Goal: Task Accomplishment & Management: Manage account settings

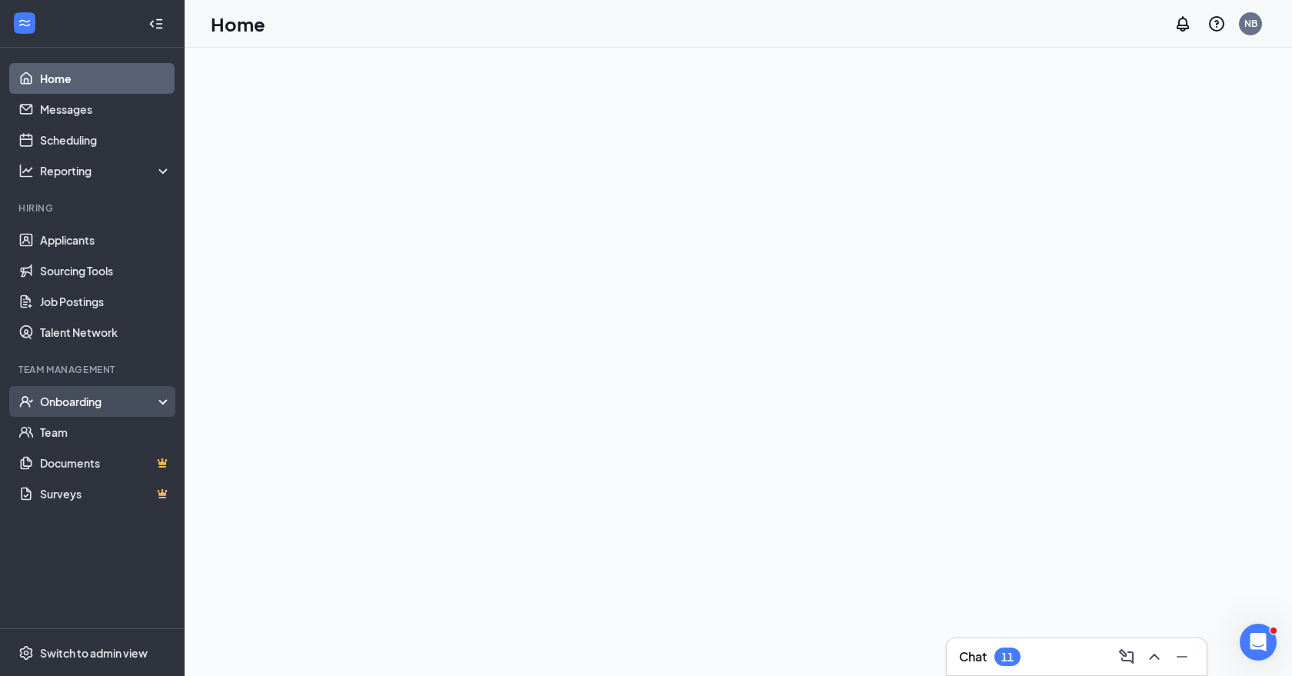
click at [96, 407] on div "Onboarding" at bounding box center [99, 401] width 118 height 15
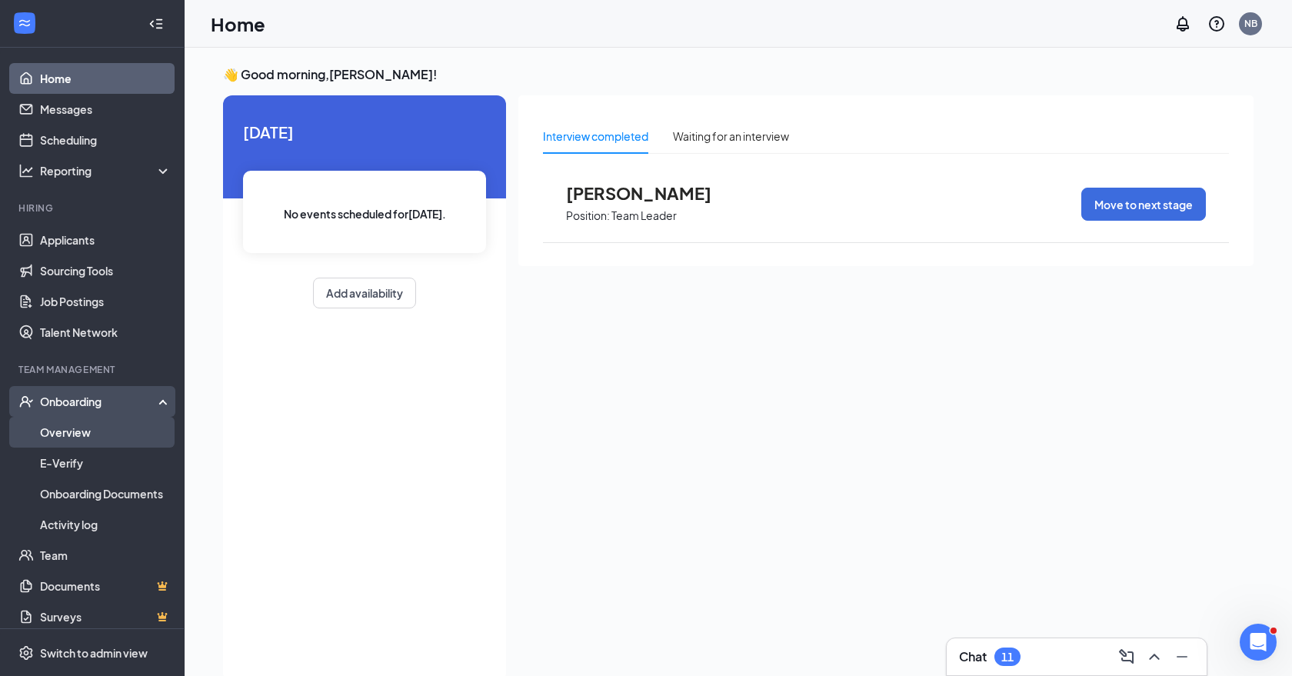
click at [84, 436] on link "Overview" at bounding box center [106, 432] width 132 height 31
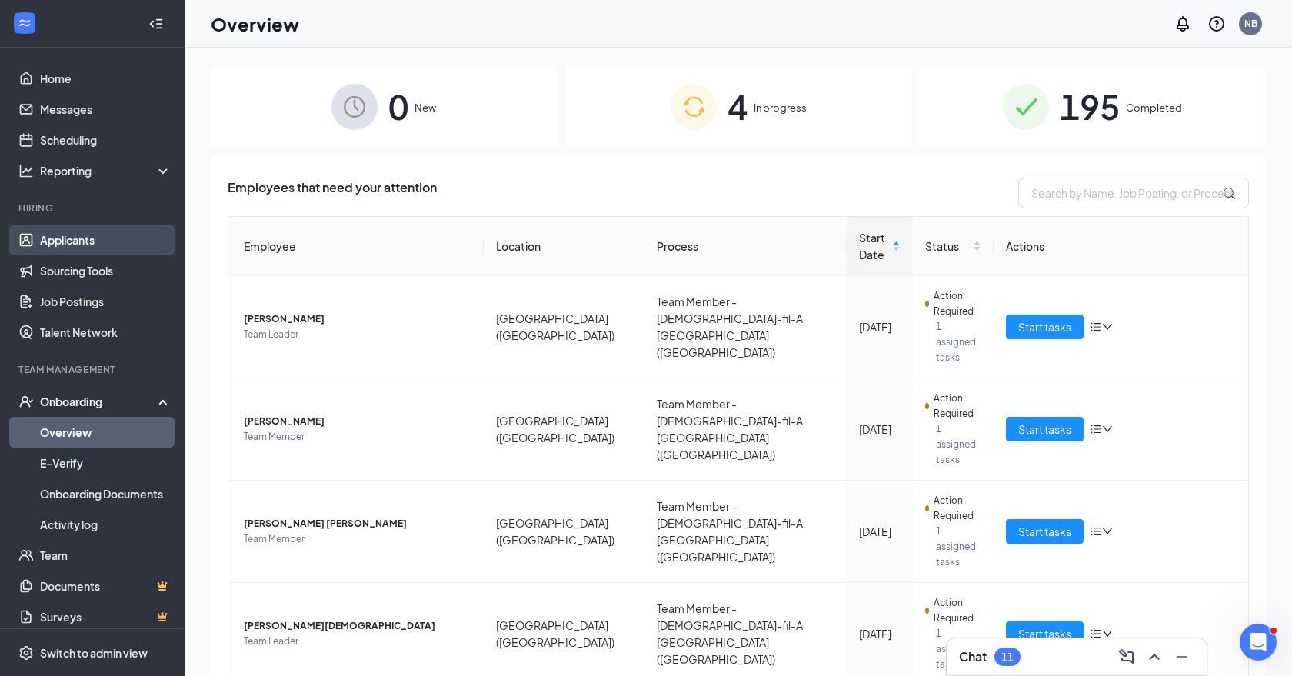
click at [90, 245] on link "Applicants" at bounding box center [106, 240] width 132 height 31
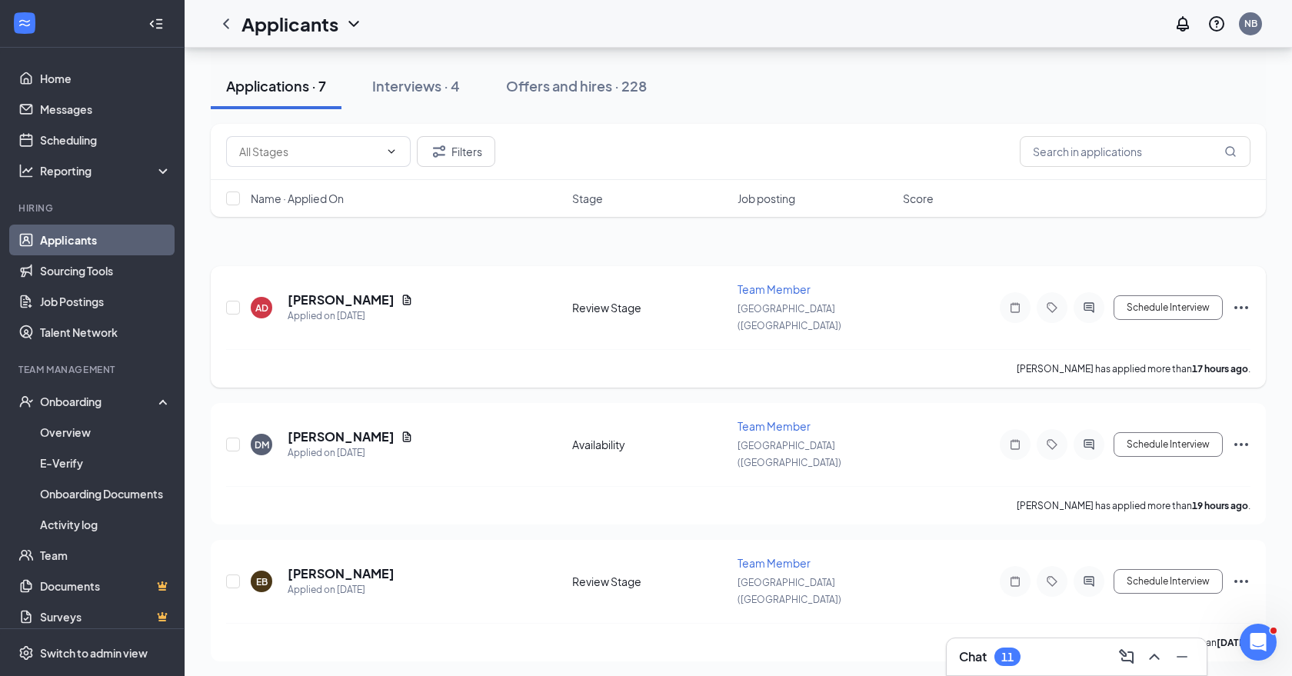
scroll to position [87, 0]
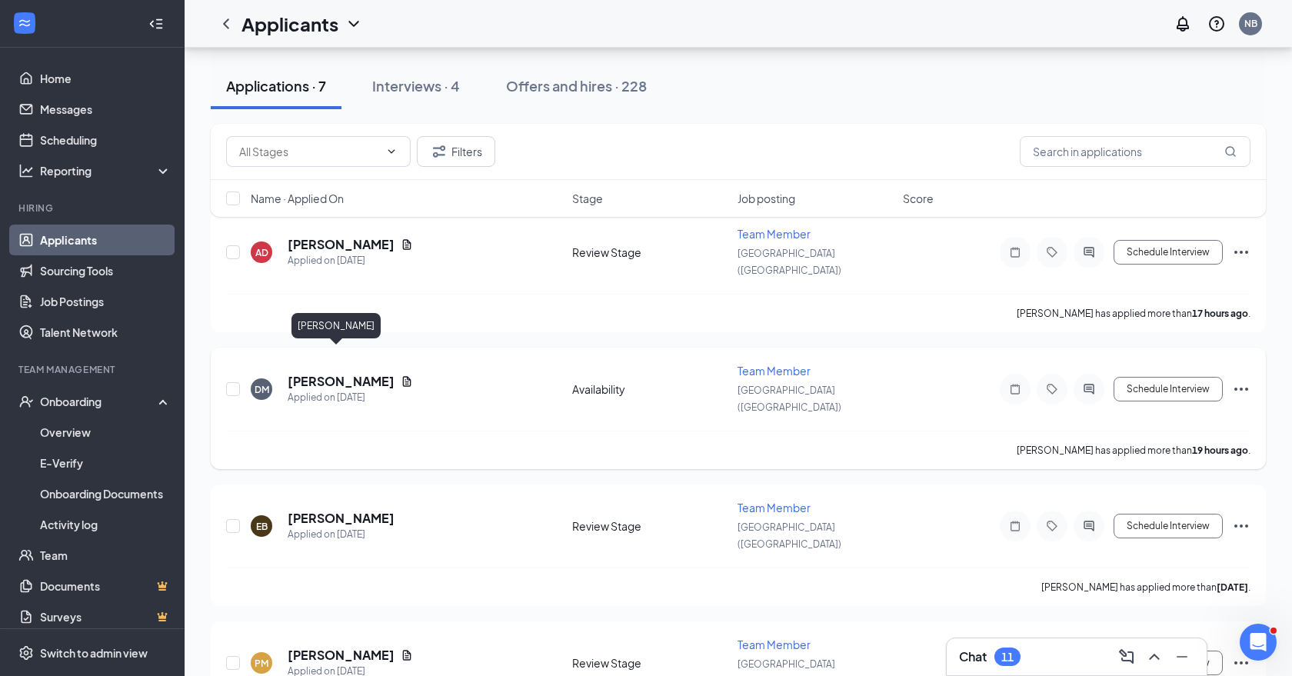
click at [322, 373] on h5 "[PERSON_NAME]" at bounding box center [341, 381] width 107 height 17
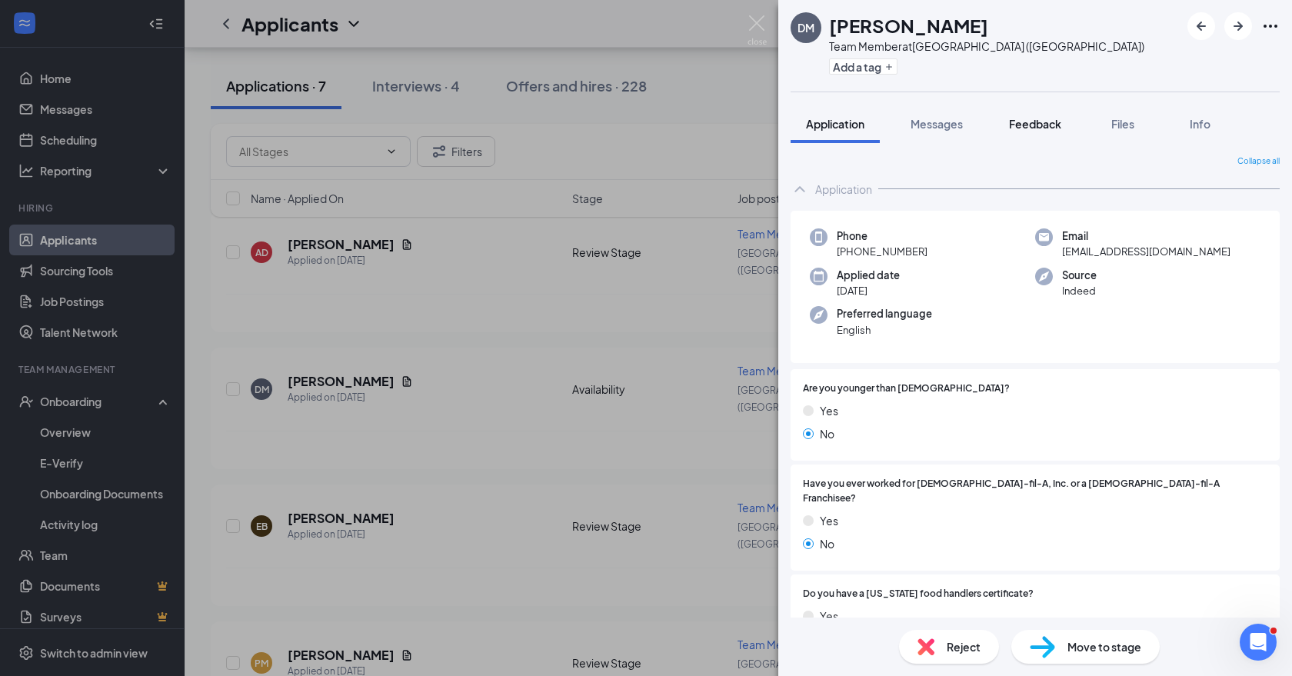
click at [1024, 121] on span "Feedback" at bounding box center [1035, 124] width 52 height 14
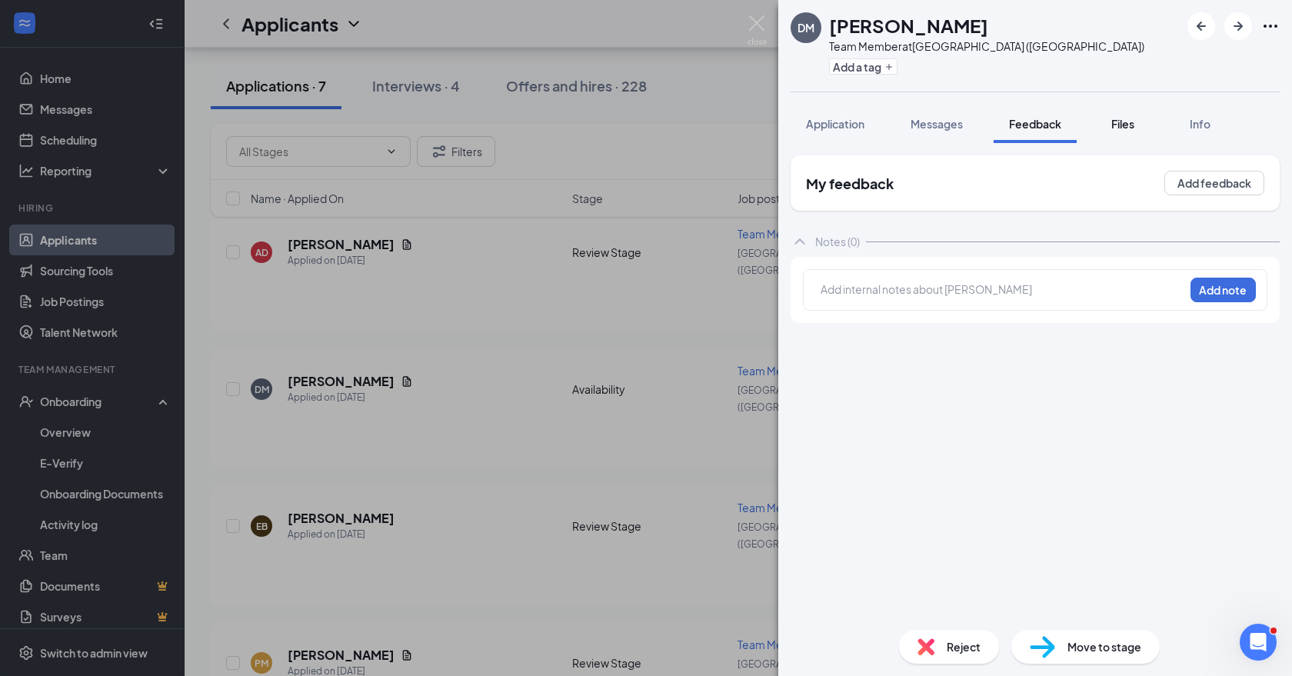
click at [1131, 124] on span "Files" at bounding box center [1122, 124] width 23 height 14
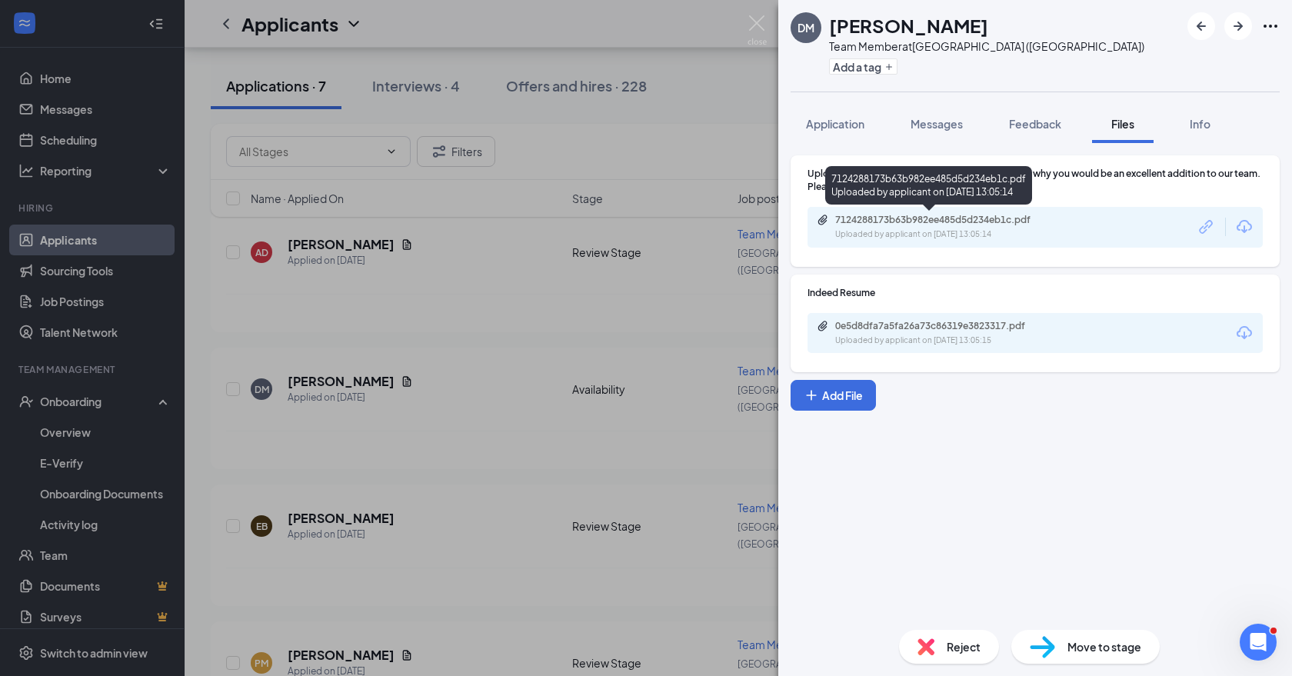
click at [1042, 222] on div "7124288173b63b982ee485d5d234eb1c.pdf" at bounding box center [942, 220] width 215 height 12
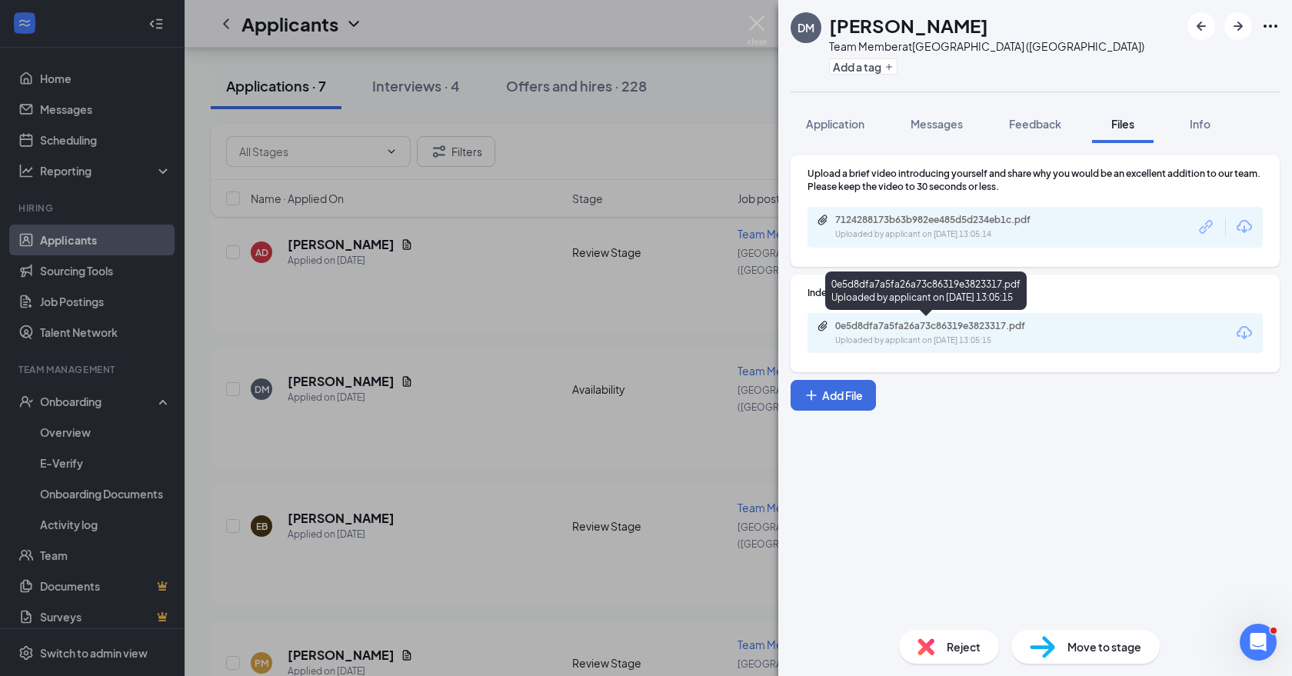
click at [994, 331] on div "0e5d8dfa7a5fa26a73c86319e3823317.pdf Uploaded by applicant on [DATE] 13:05:15" at bounding box center [941, 333] width 249 height 27
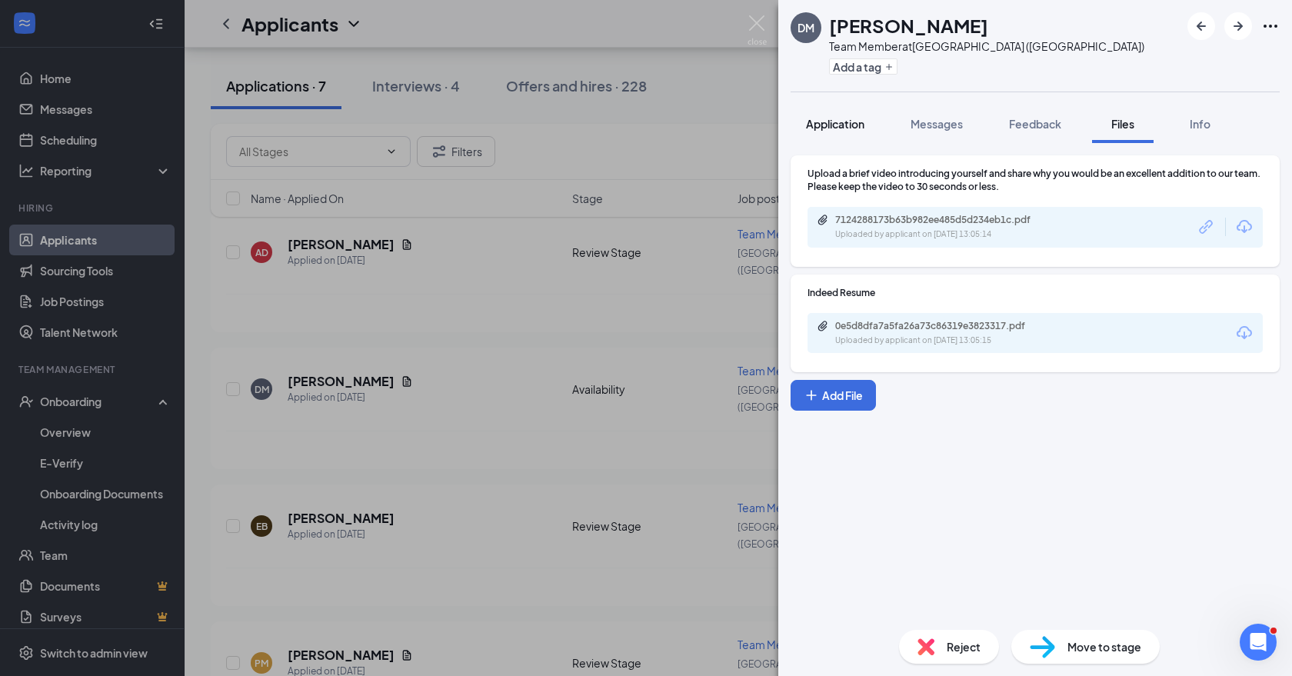
click at [853, 119] on span "Application" at bounding box center [835, 124] width 58 height 14
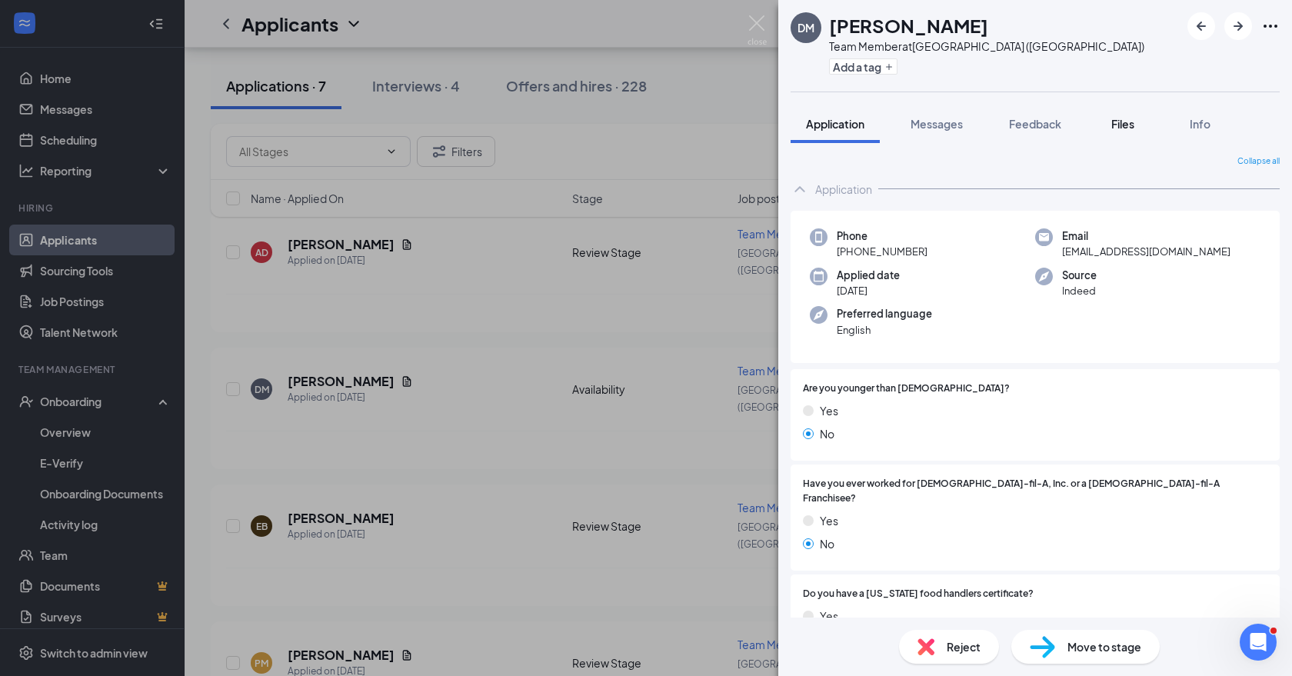
click at [1118, 116] on div "Files" at bounding box center [1123, 123] width 31 height 15
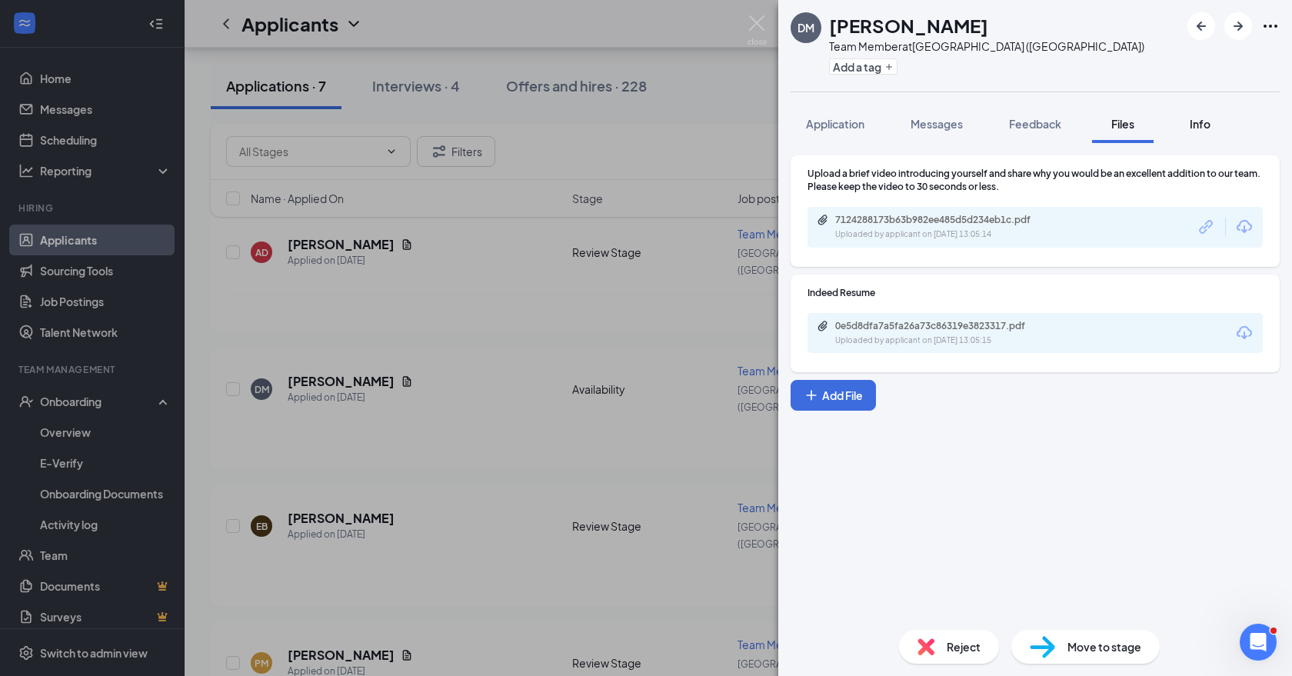
click at [1184, 128] on button "Info" at bounding box center [1200, 124] width 62 height 38
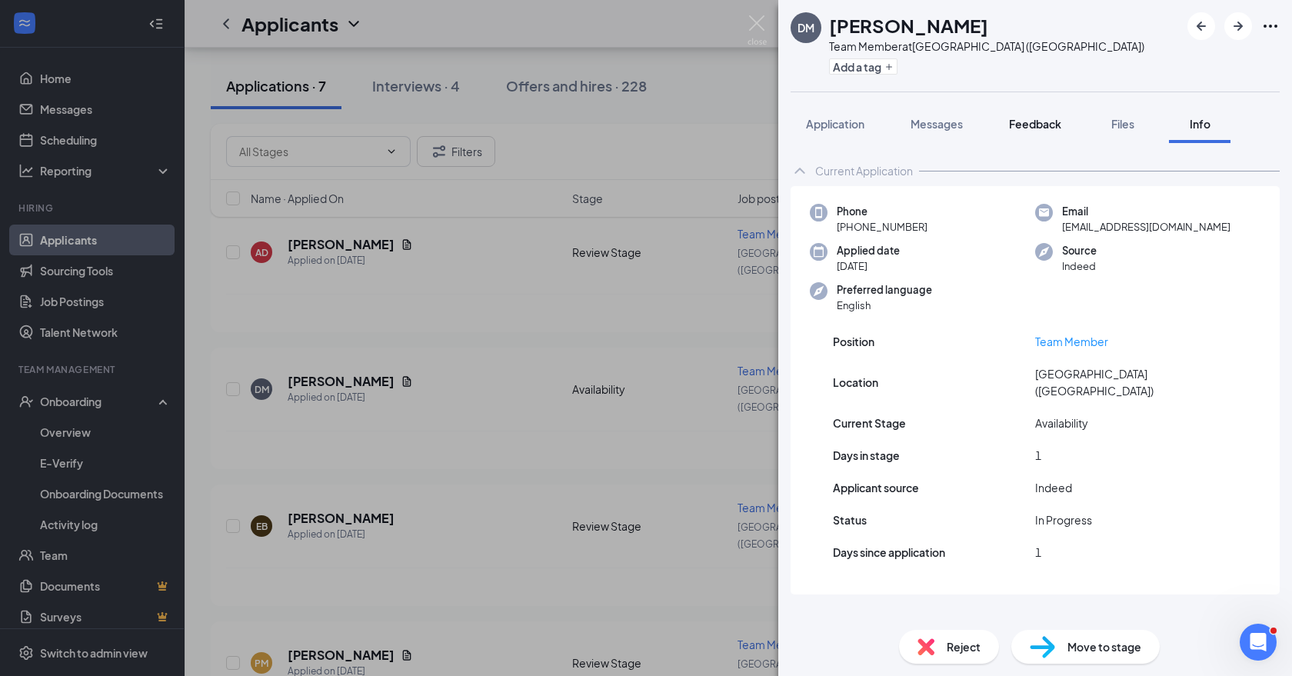
click at [1034, 128] on span "Feedback" at bounding box center [1035, 124] width 52 height 14
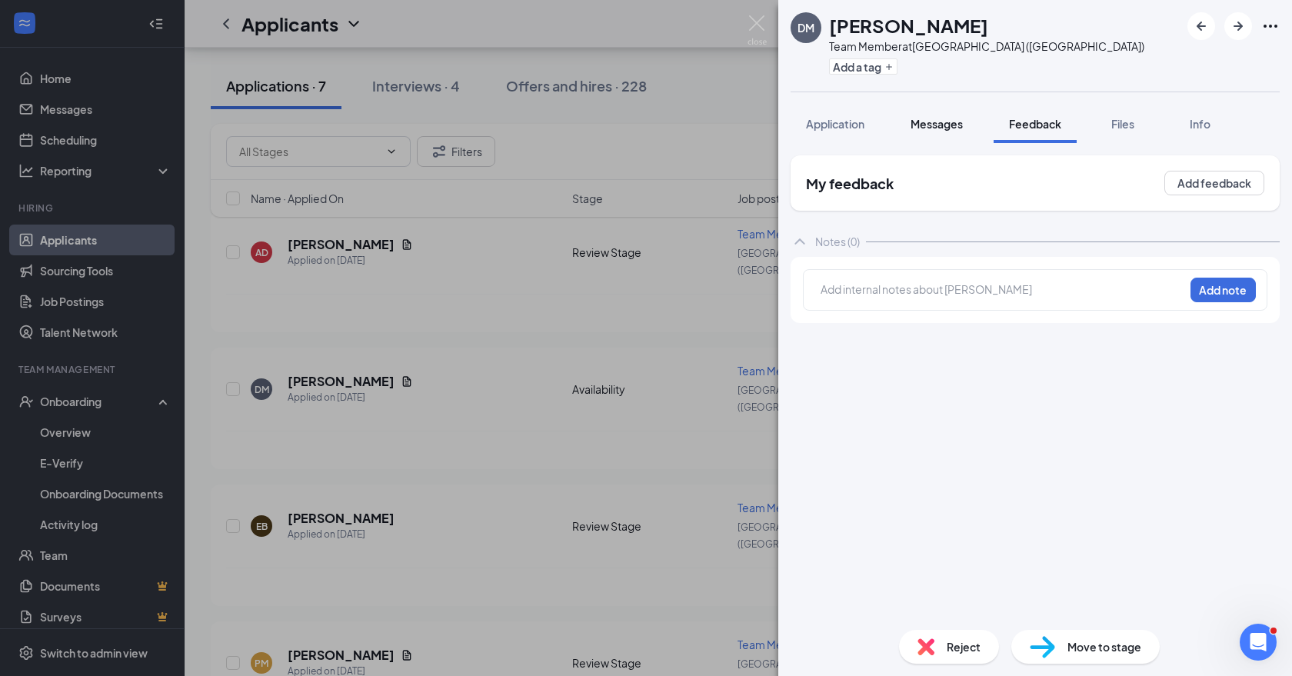
click at [961, 113] on button "Messages" at bounding box center [936, 124] width 83 height 38
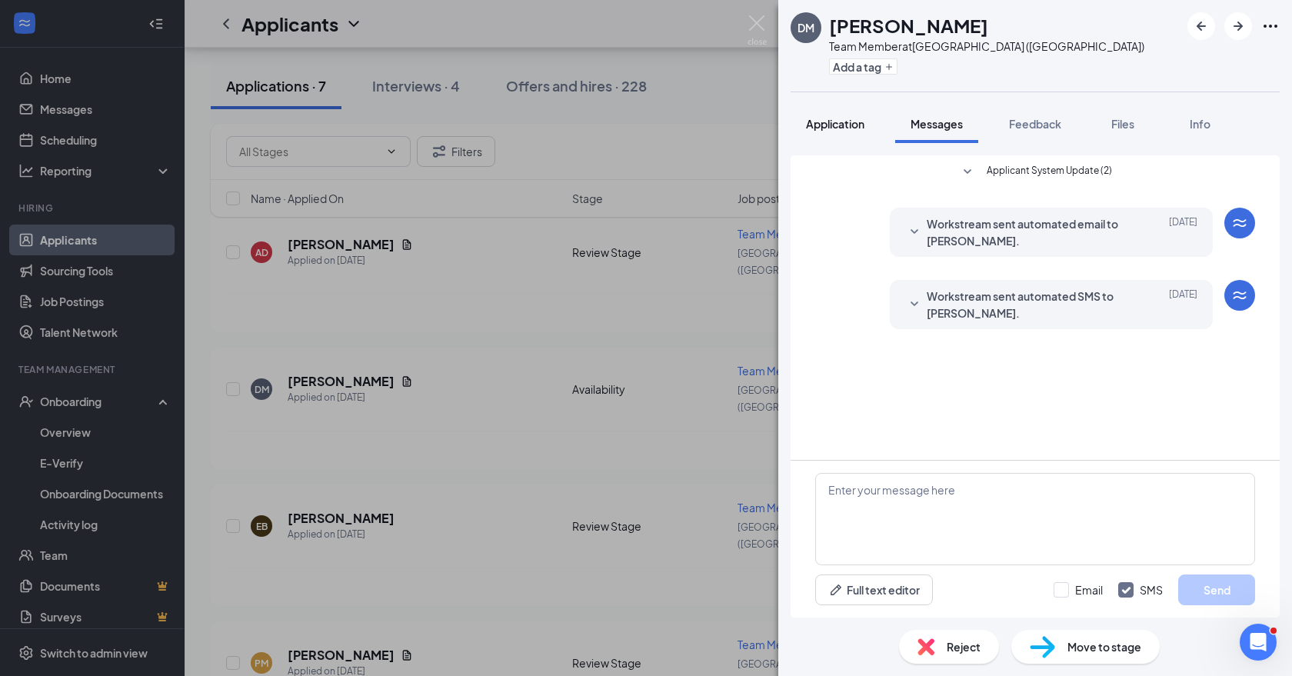
click at [865, 118] on span "Application" at bounding box center [835, 124] width 58 height 14
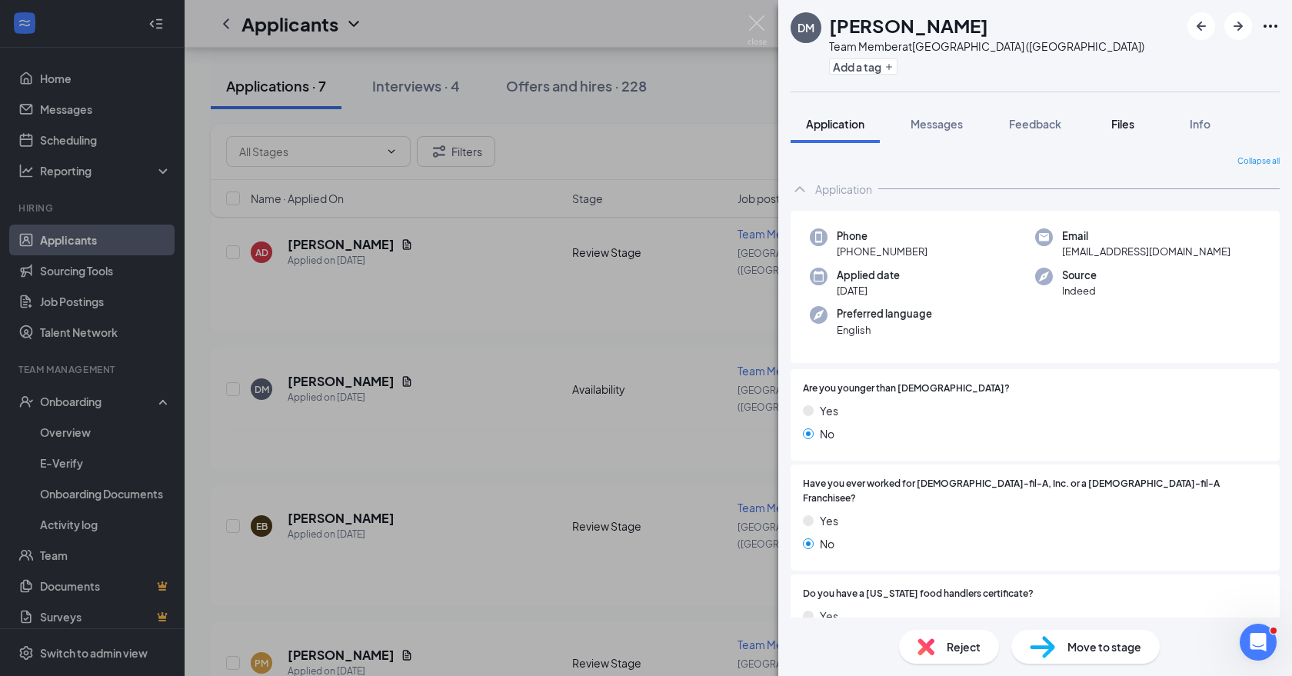
click at [1118, 121] on span "Files" at bounding box center [1122, 124] width 23 height 14
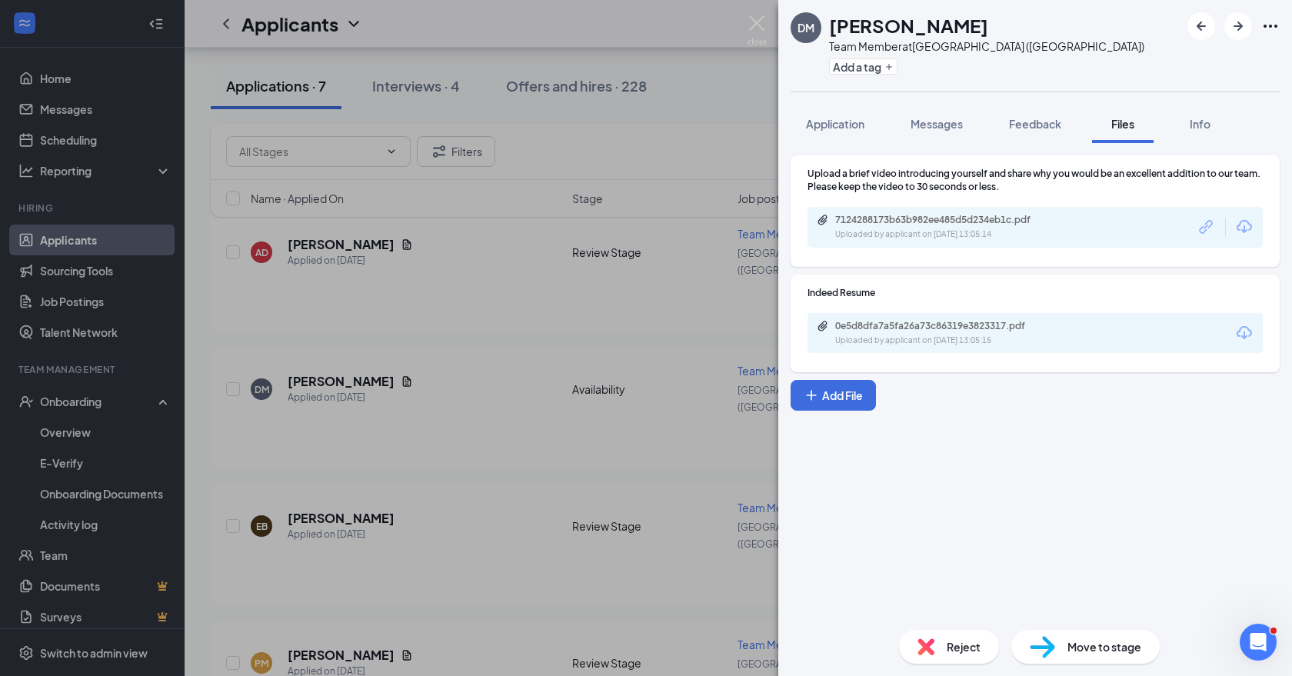
click at [1026, 245] on div "7124288173b63b982ee485d5d234eb1c.pdf Uploaded by applicant on [DATE] 13:05:14" at bounding box center [1035, 227] width 455 height 41
click at [1029, 234] on div "Uploaded by applicant on [DATE] 13:05:14" at bounding box center [950, 234] width 231 height 12
click at [958, 656] on div "Reject" at bounding box center [949, 647] width 100 height 34
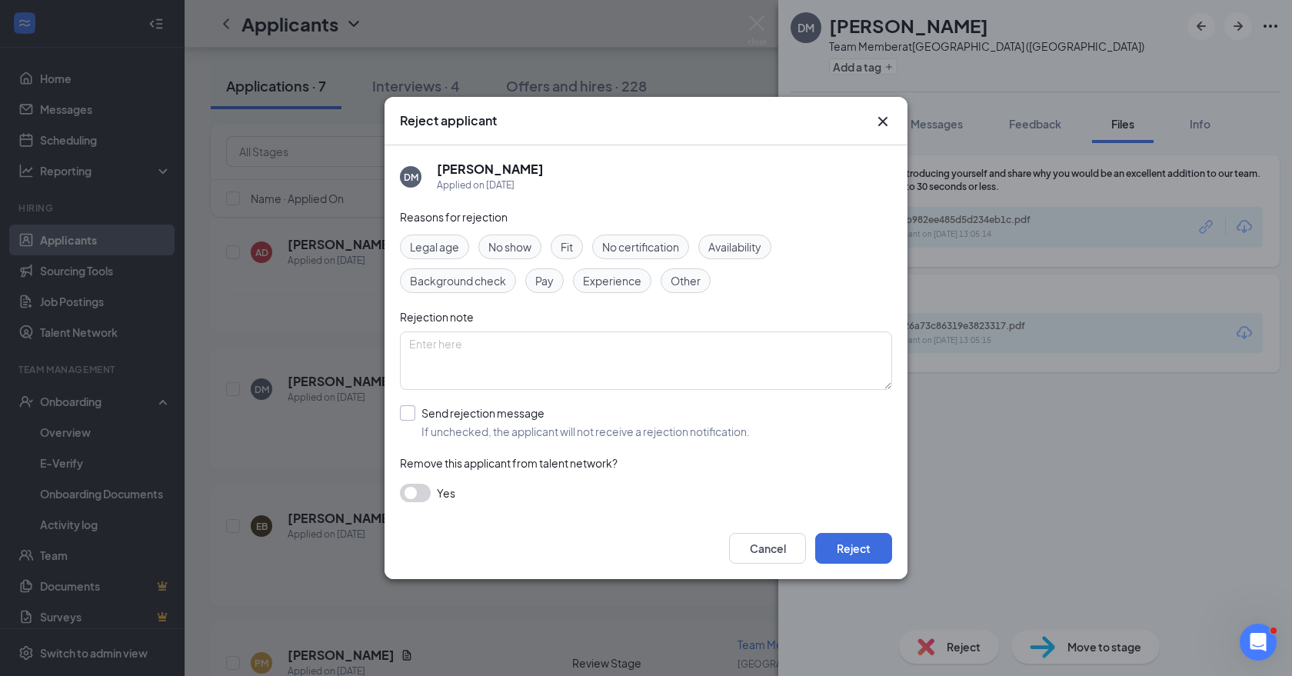
click at [408, 409] on input "Send rejection message If unchecked, the applicant will not receive a rejection…" at bounding box center [575, 422] width 350 height 34
checkbox input "true"
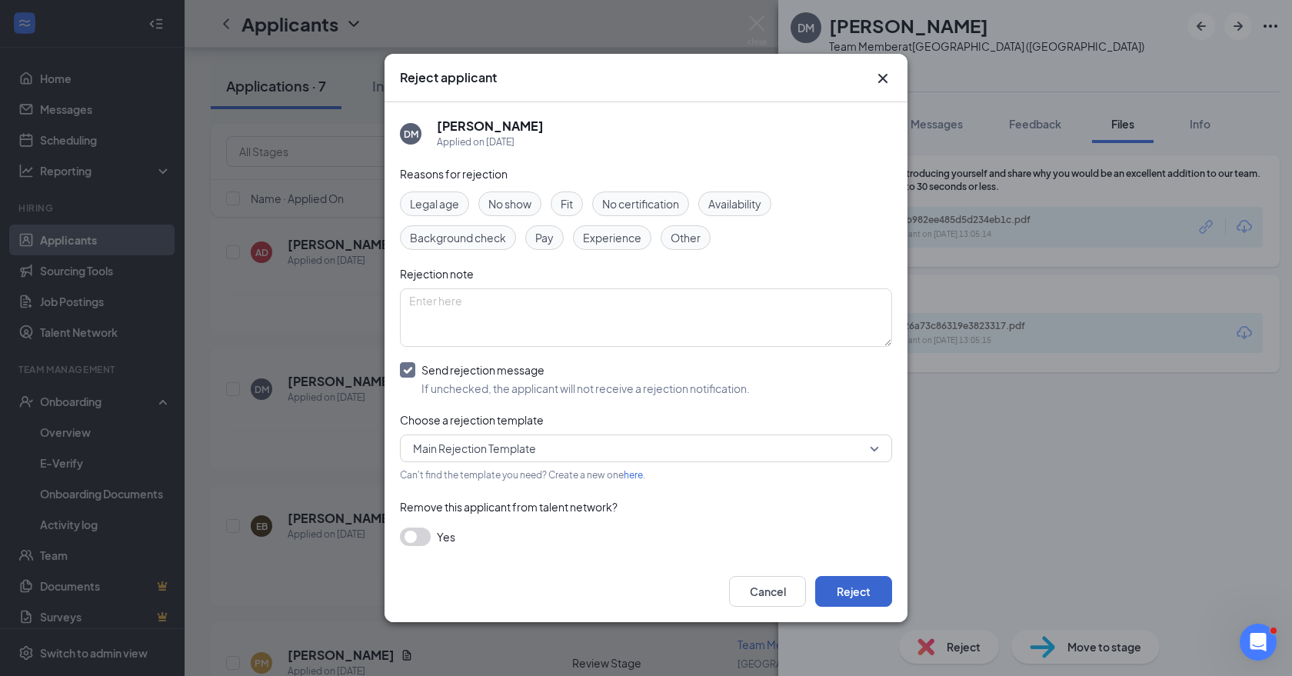
click at [851, 582] on button "Reject" at bounding box center [853, 591] width 77 height 31
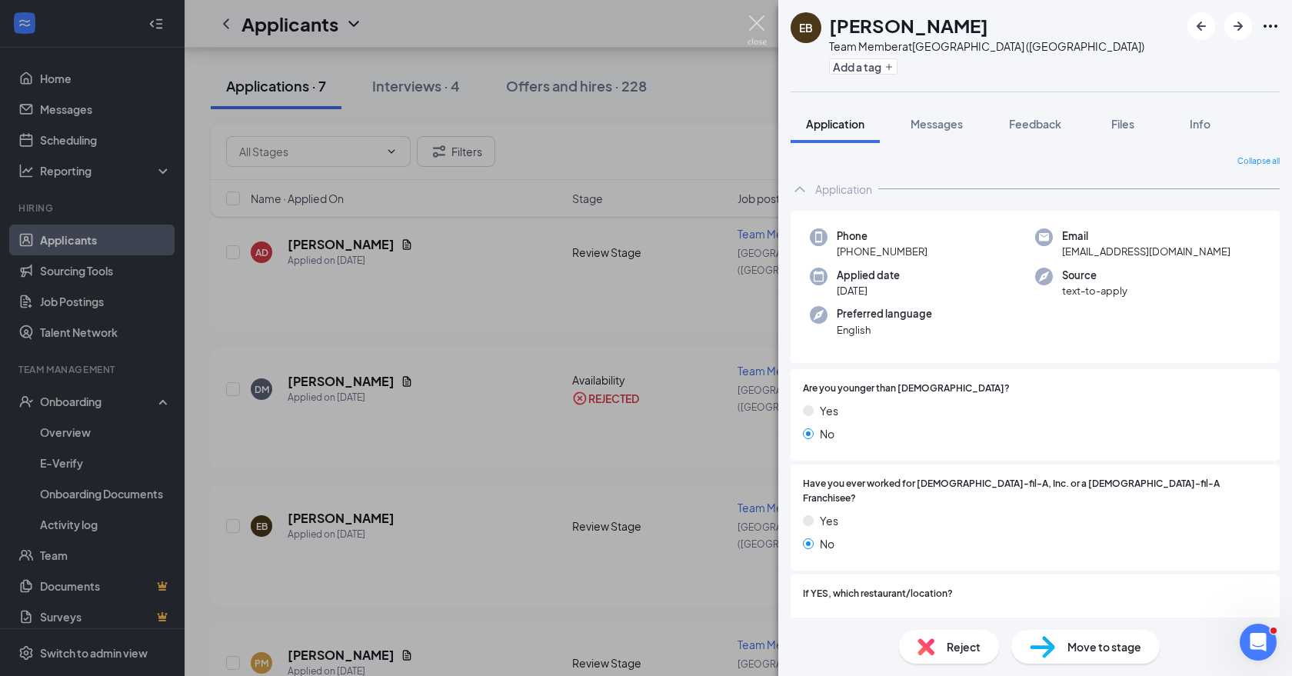
click at [757, 26] on img at bounding box center [757, 30] width 19 height 30
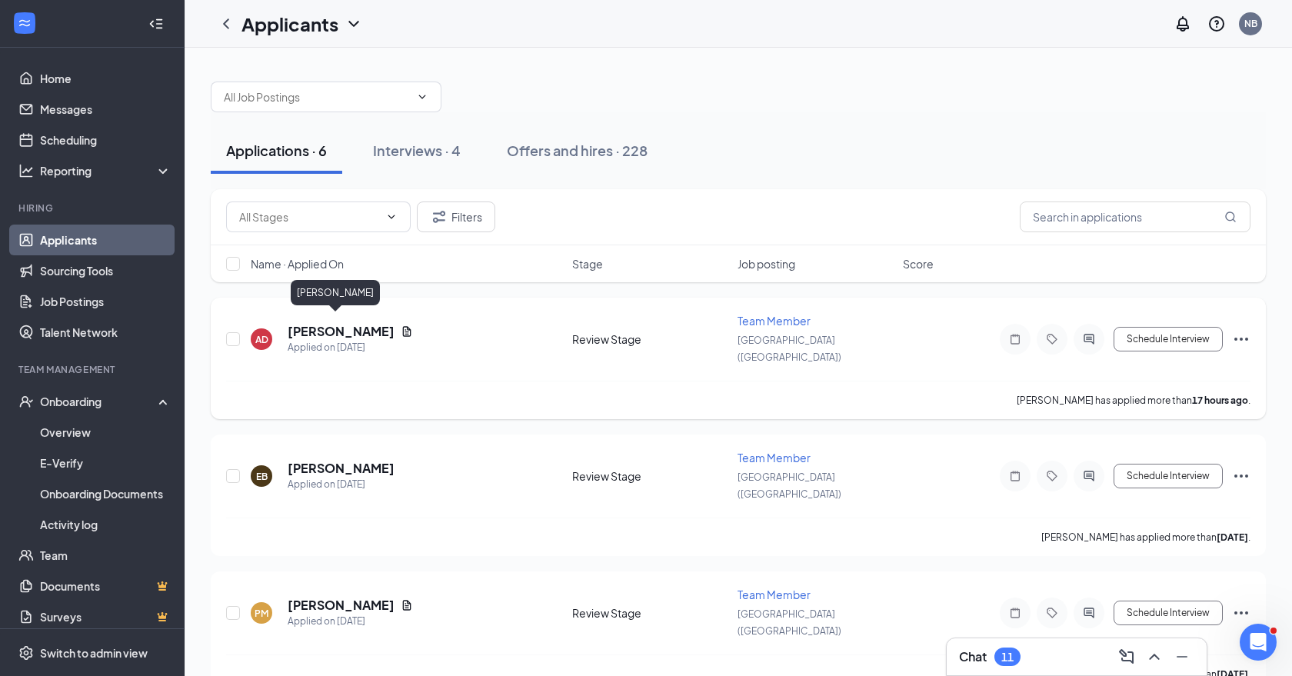
click at [323, 323] on h5 "[PERSON_NAME]" at bounding box center [341, 331] width 107 height 17
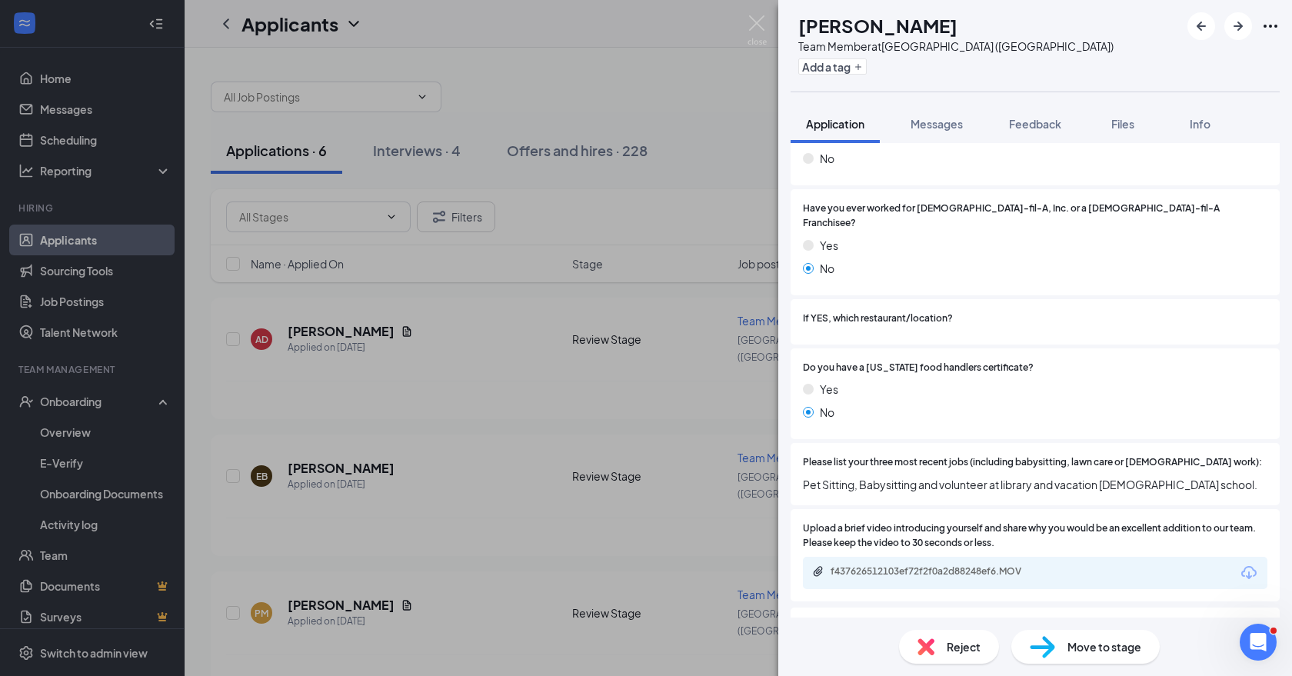
scroll to position [399, 0]
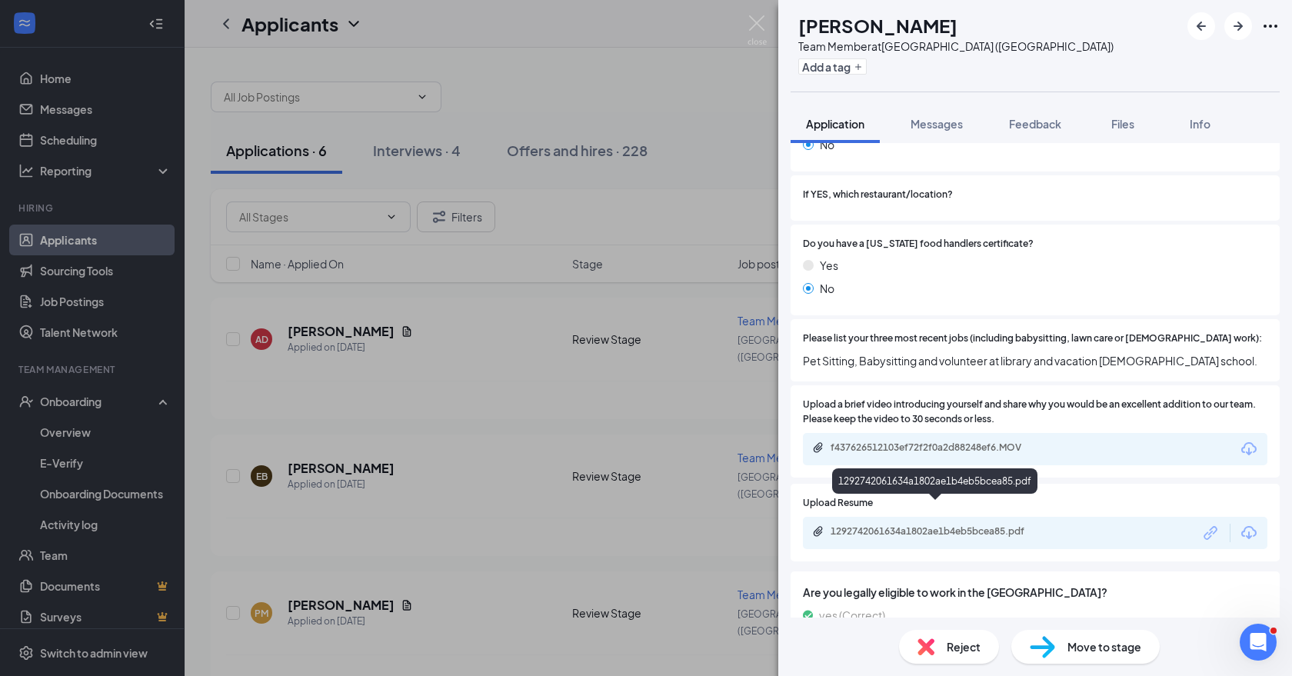
click at [974, 525] on div "1292742061634a1802ae1b4eb5bcea85.pdf" at bounding box center [938, 531] width 215 height 12
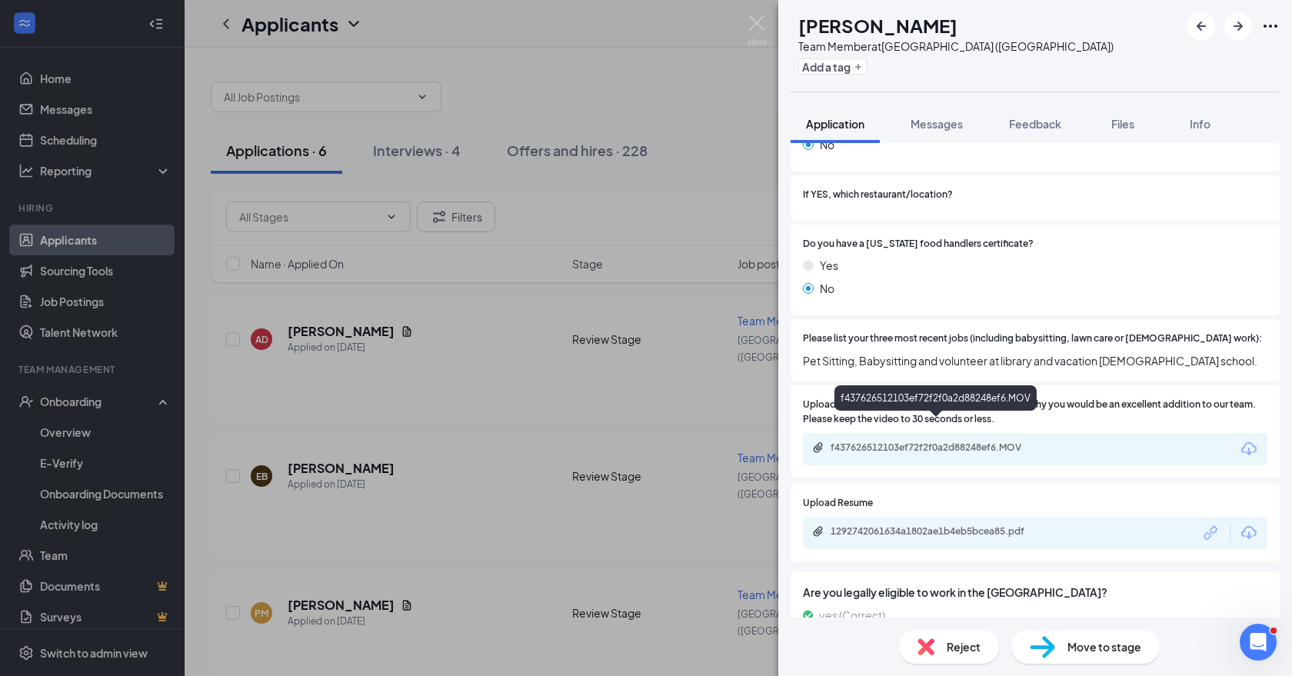
click at [902, 441] on div "f437626512103ef72f2f0a2d88248ef6.MOV" at bounding box center [938, 447] width 215 height 12
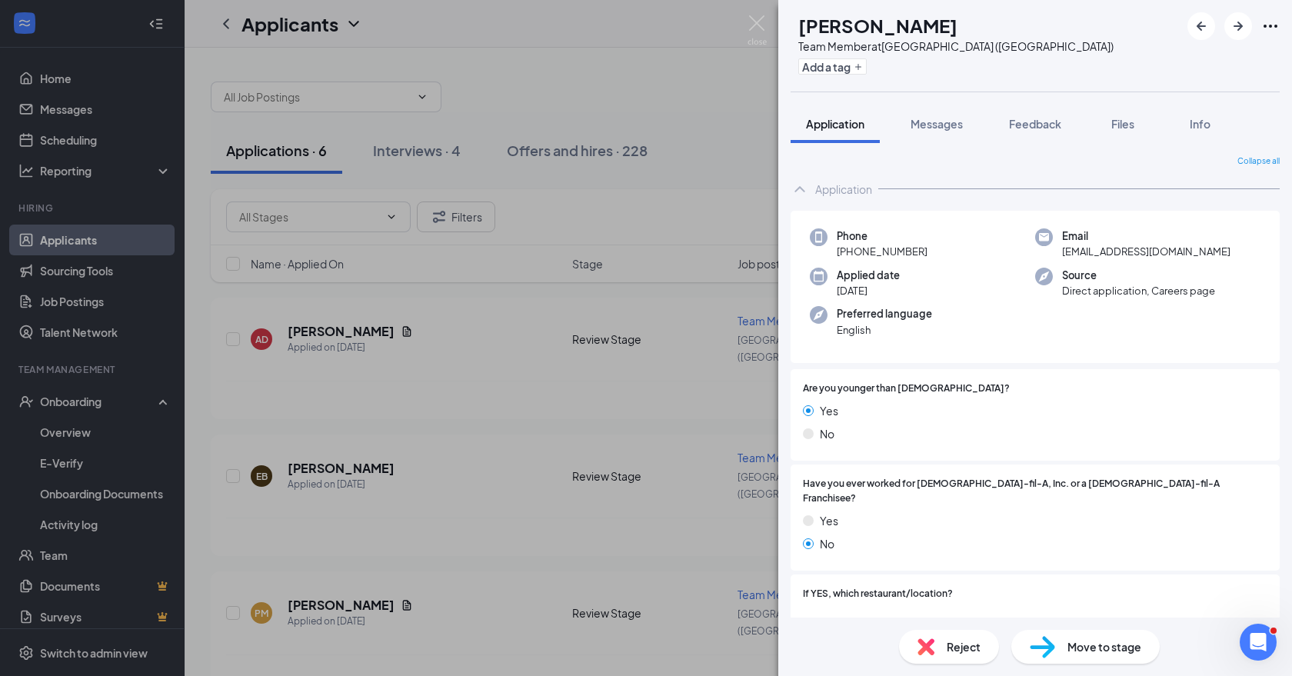
scroll to position [0, 0]
click at [1089, 658] on div "Move to stage" at bounding box center [1085, 647] width 148 height 34
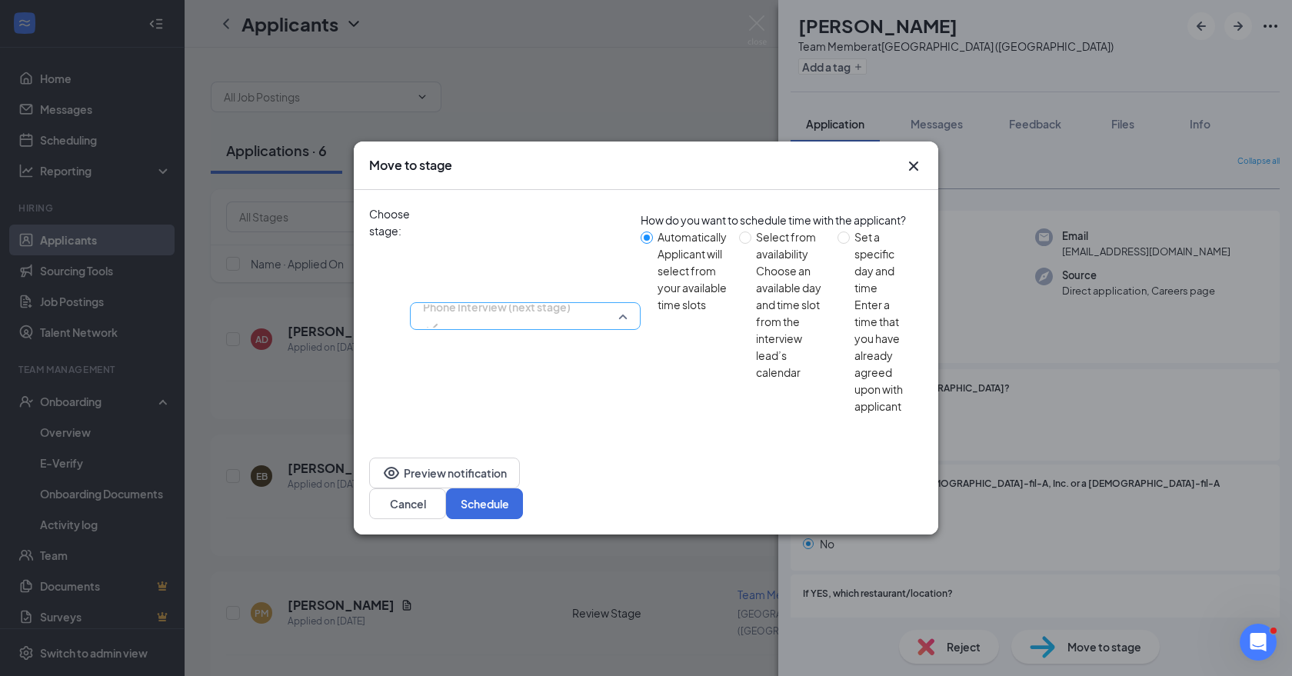
click at [571, 295] on span "Phone Interview (next stage)" at bounding box center [497, 306] width 148 height 23
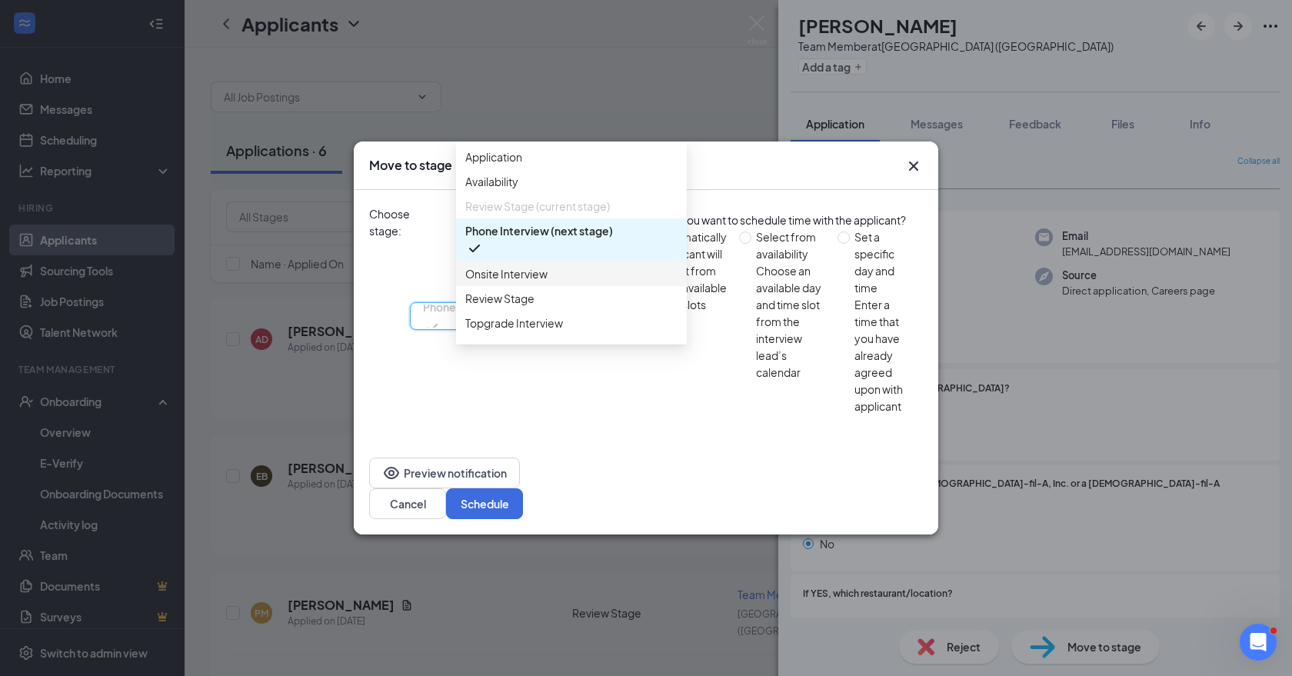
click at [545, 282] on span "Onsite Interview" at bounding box center [506, 273] width 82 height 17
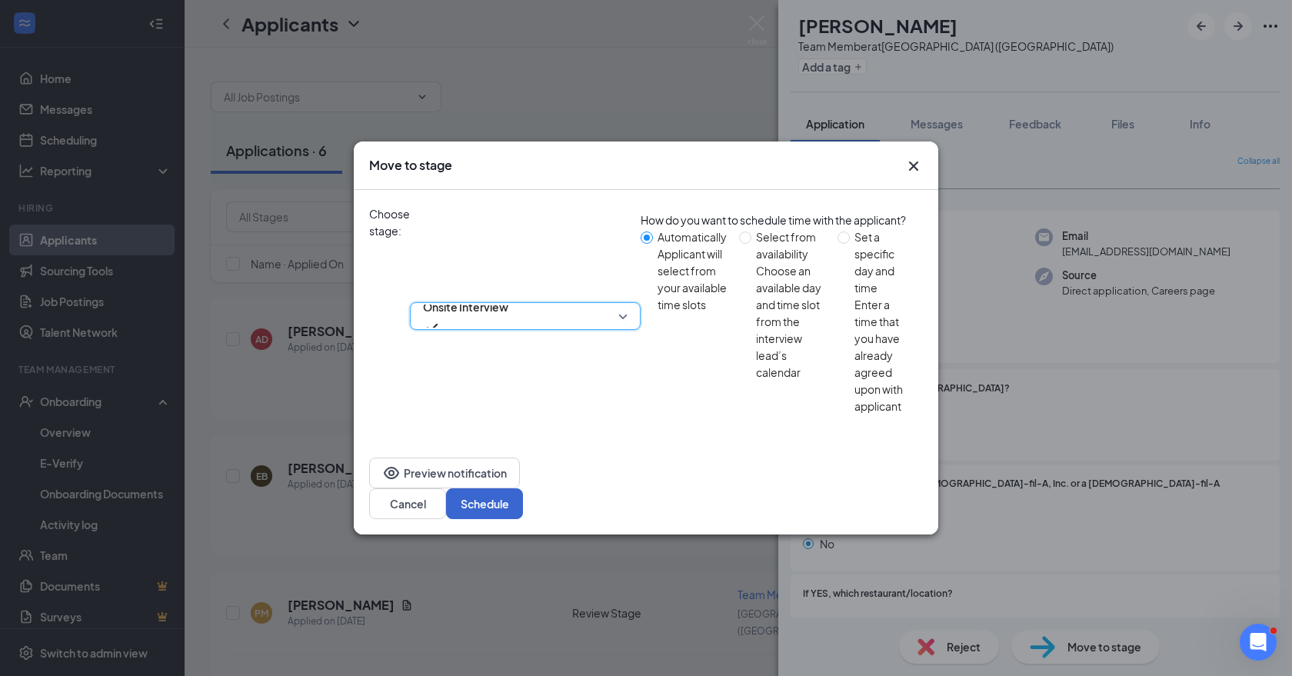
click at [523, 488] on button "Schedule" at bounding box center [484, 503] width 77 height 31
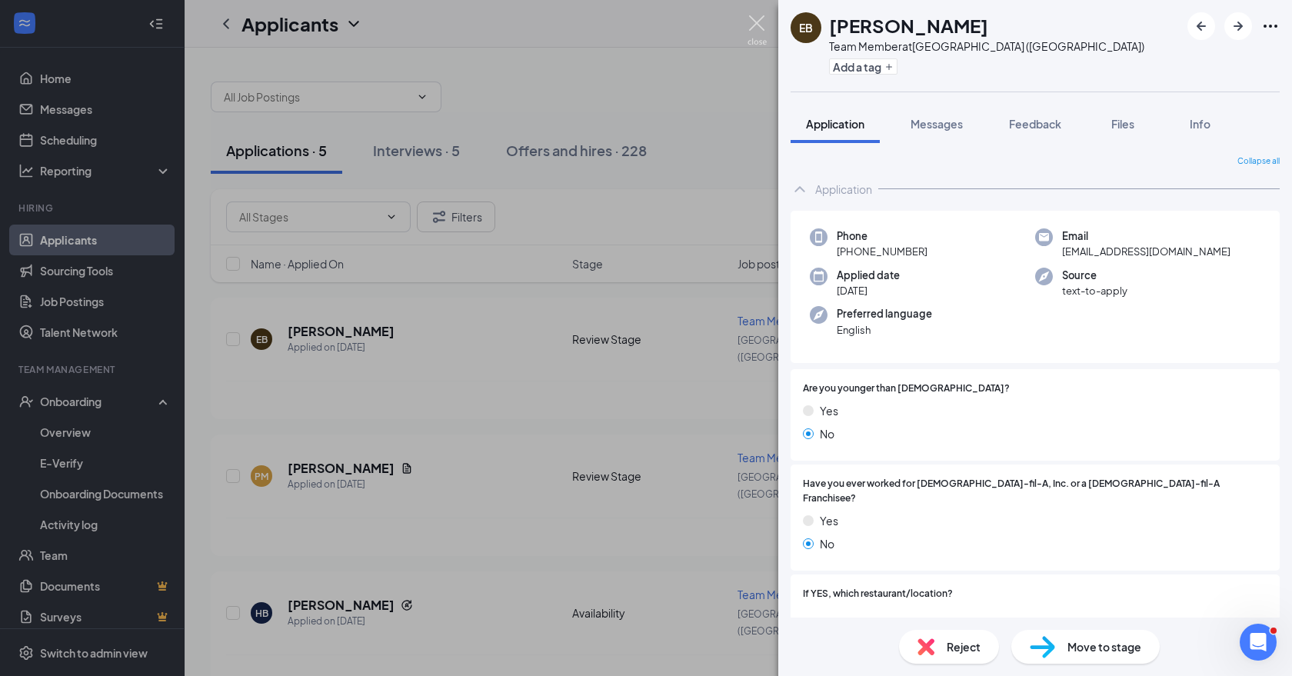
click at [761, 25] on img at bounding box center [757, 30] width 19 height 30
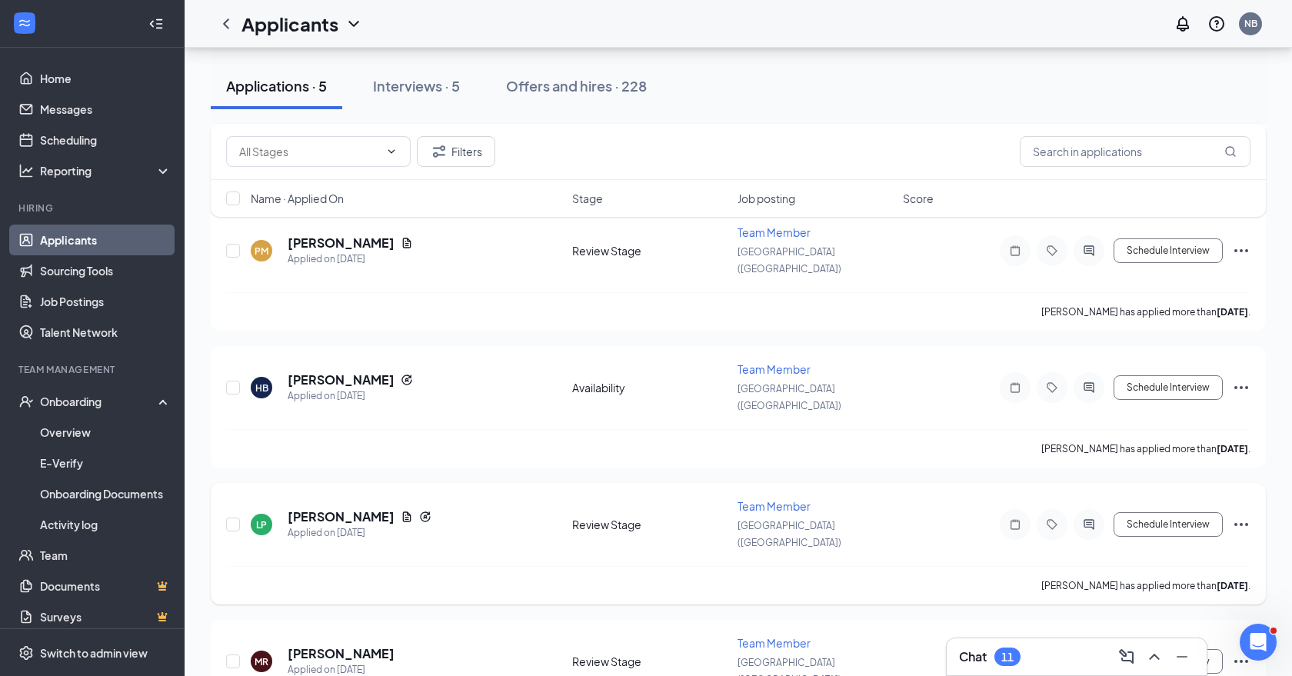
scroll to position [225, 0]
click at [1243, 516] on icon "Ellipses" at bounding box center [1241, 525] width 18 height 18
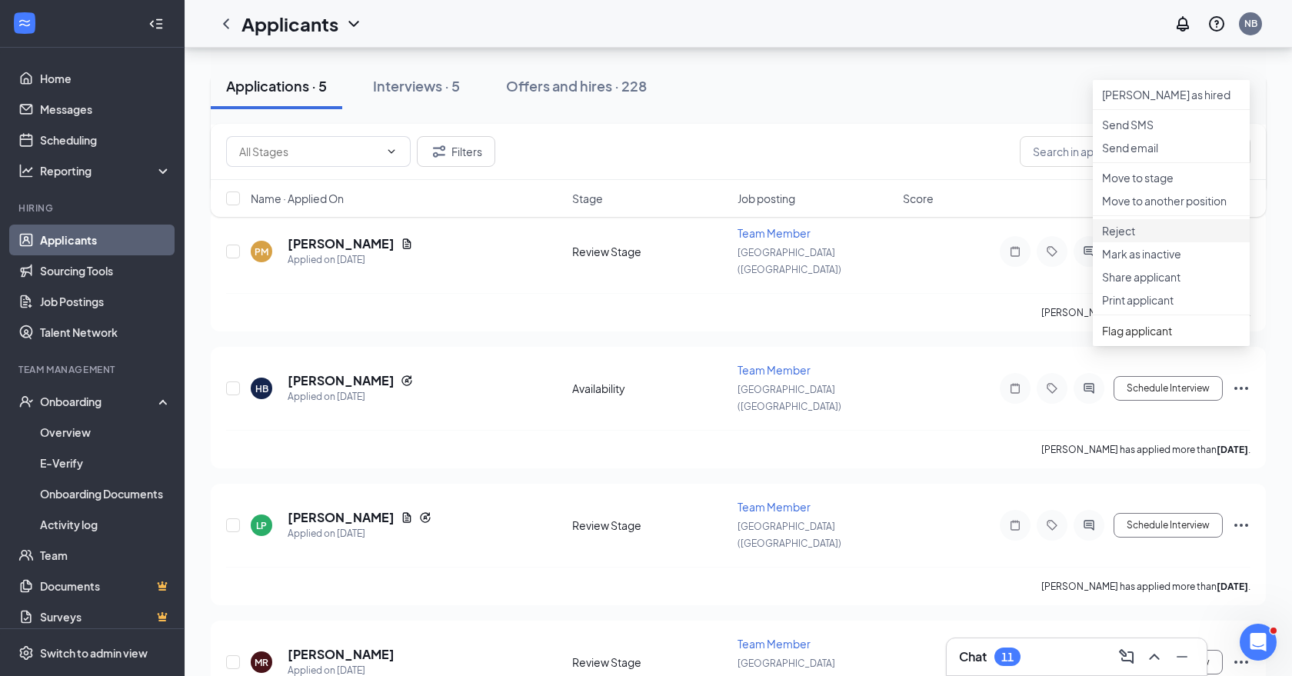
click at [1168, 238] on p "Reject" at bounding box center [1171, 230] width 138 height 15
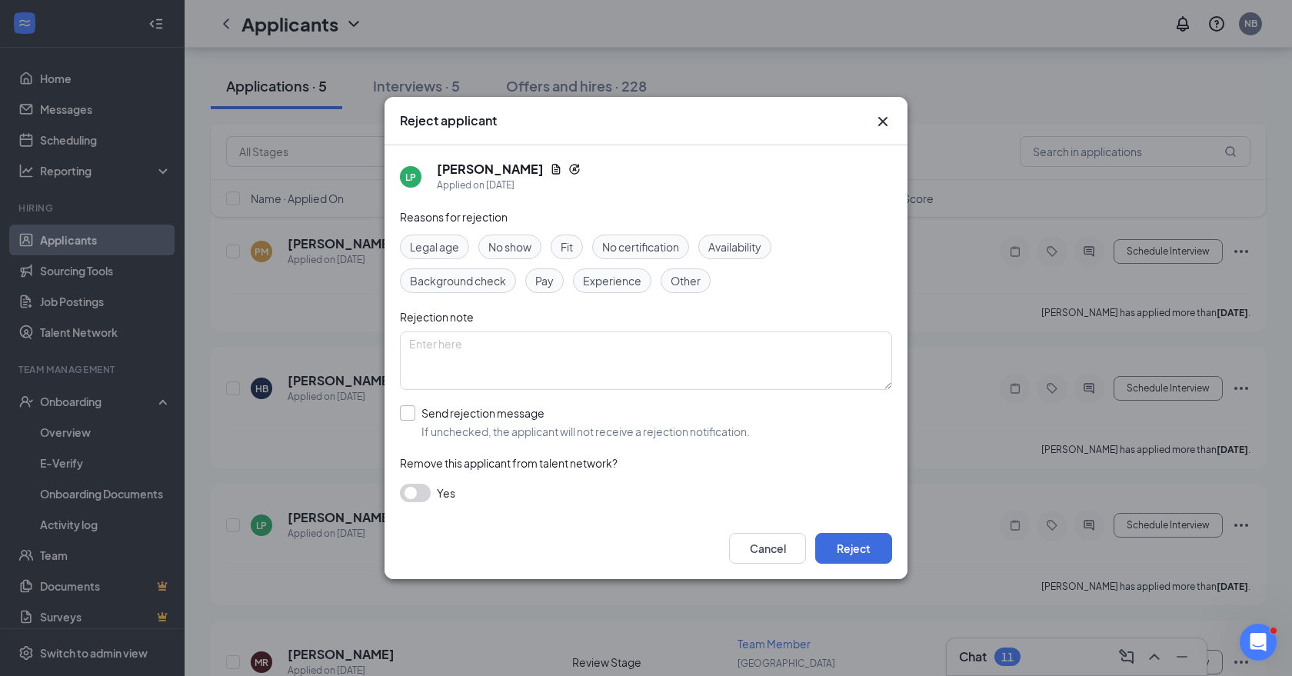
click at [409, 406] on div at bounding box center [407, 412] width 15 height 15
click at [409, 406] on input "Send rejection message If unchecked, the applicant will not receive a rejection…" at bounding box center [575, 422] width 350 height 34
checkbox input "true"
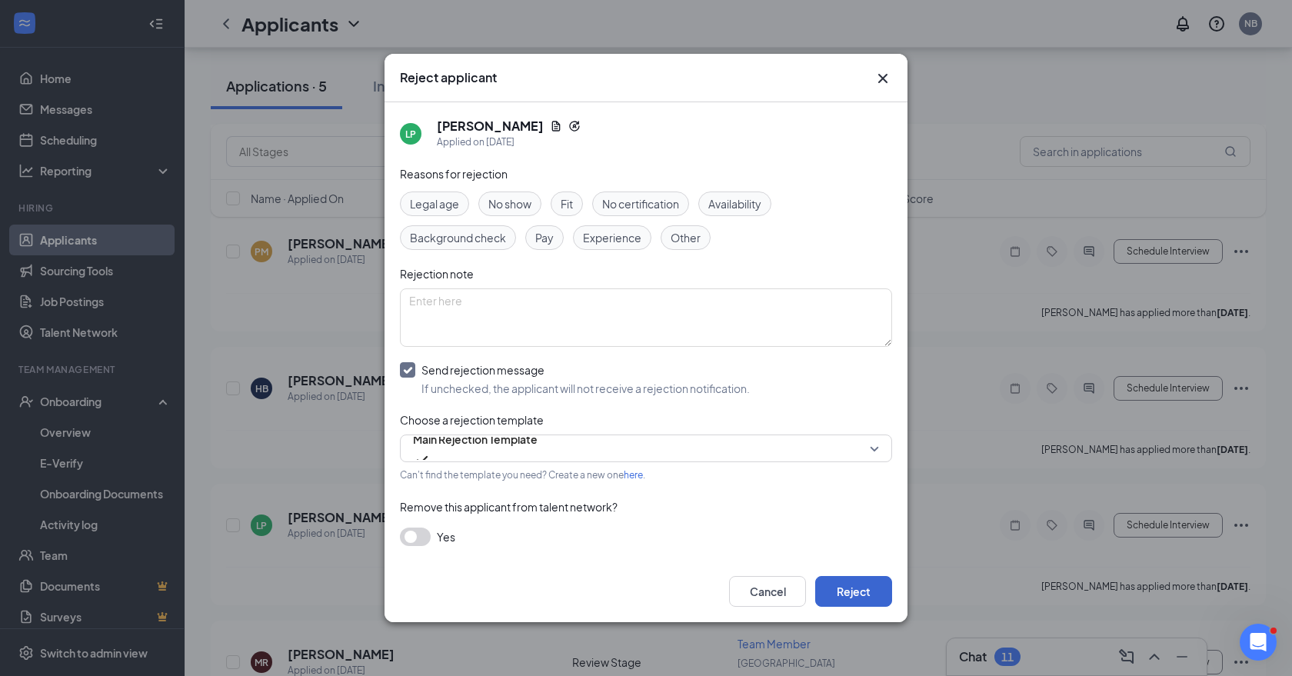
click at [861, 588] on button "Reject" at bounding box center [853, 591] width 77 height 31
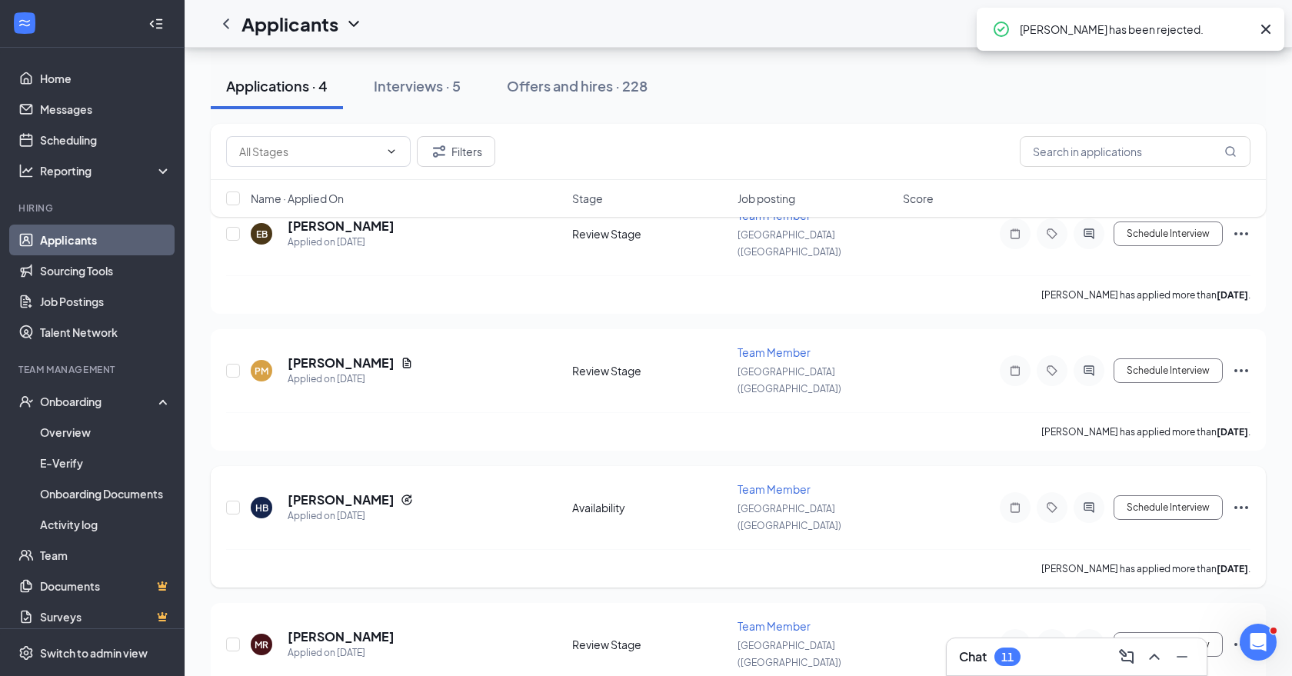
scroll to position [105, 0]
click at [331, 629] on h5 "[PERSON_NAME]" at bounding box center [341, 637] width 107 height 17
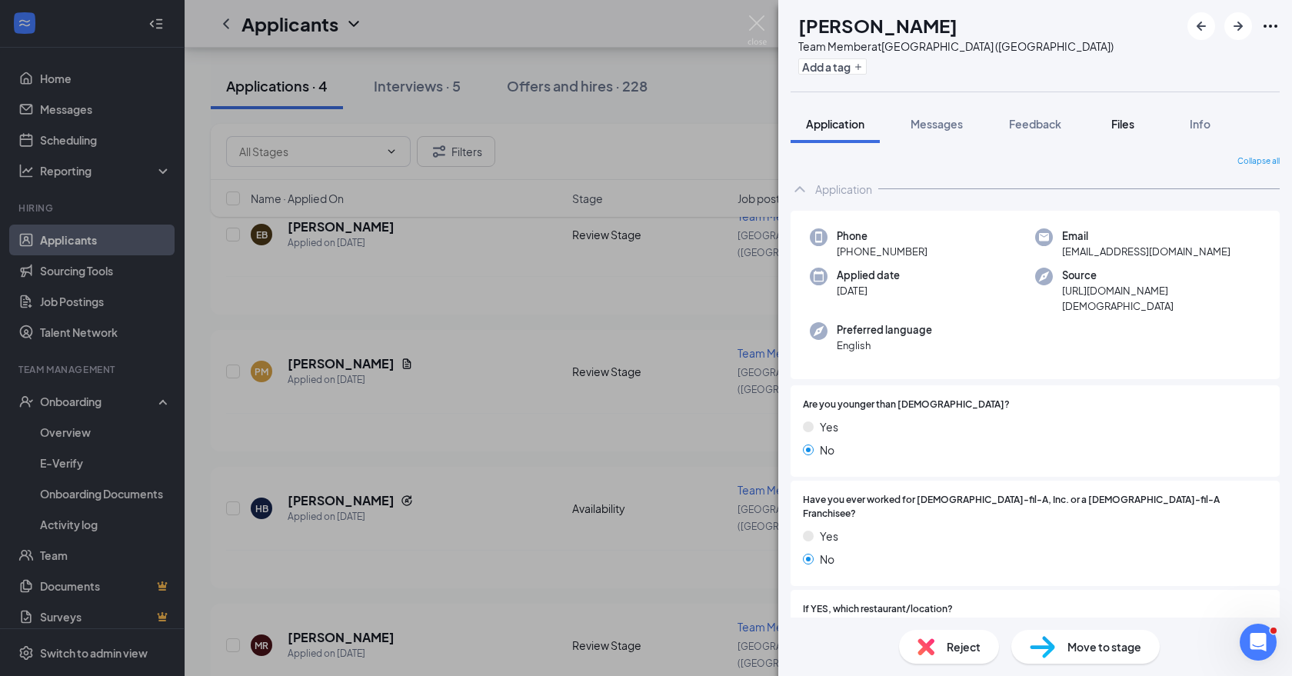
click at [1124, 120] on span "Files" at bounding box center [1122, 124] width 23 height 14
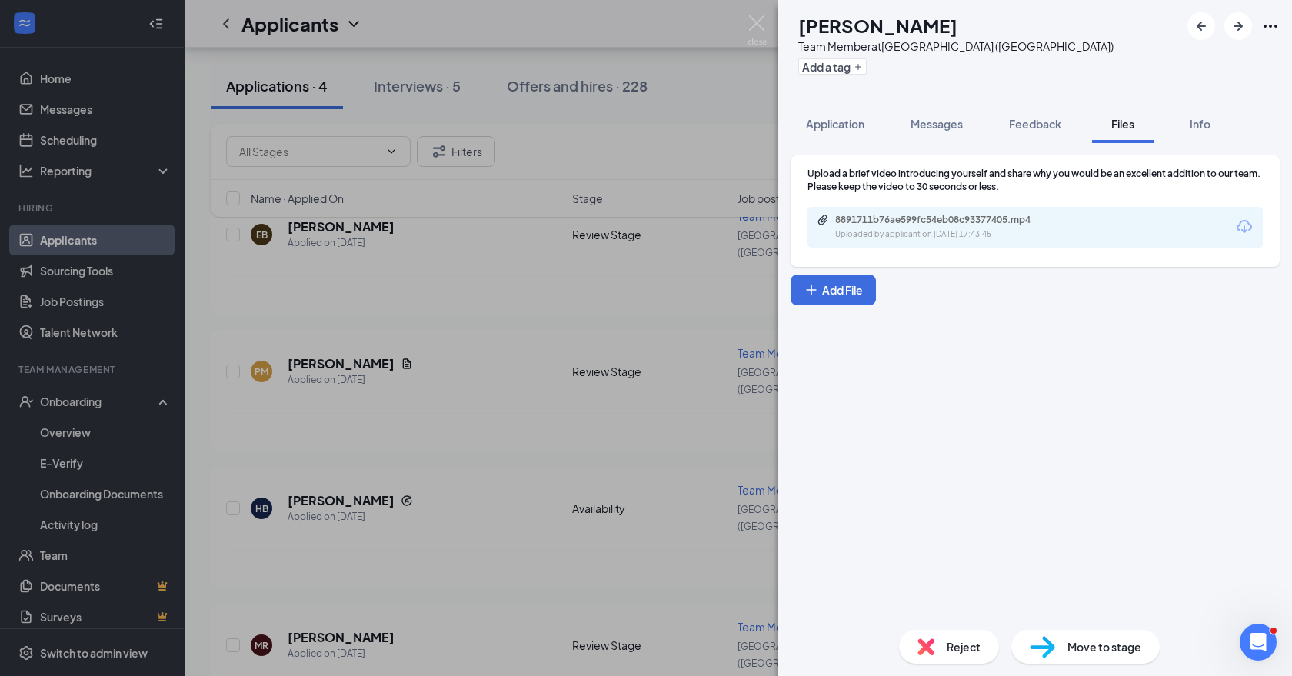
click at [958, 237] on div "Uploaded by applicant on [DATE] 17:43:45" at bounding box center [950, 234] width 231 height 12
click at [955, 648] on span "Reject" at bounding box center [964, 646] width 34 height 17
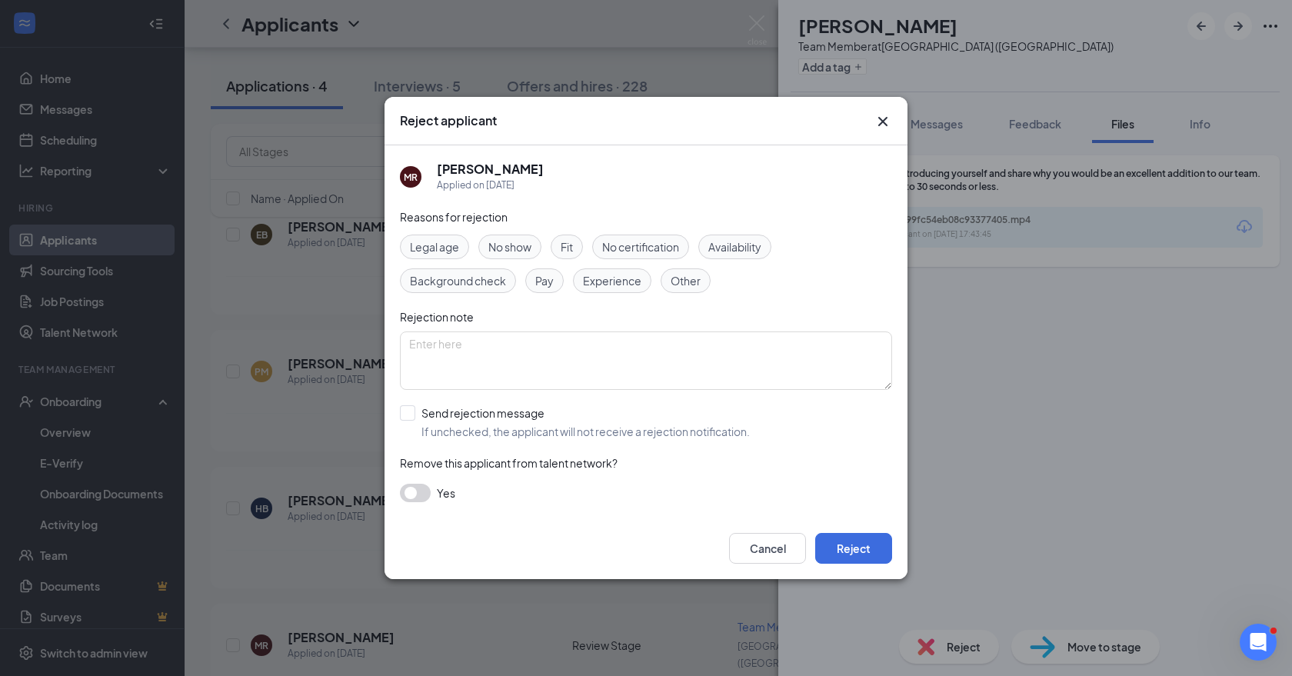
click at [398, 417] on div "[PERSON_NAME] Applied on [DATE] Reasons for rejection Legal age No show Fit No …" at bounding box center [646, 331] width 523 height 372
click at [408, 416] on div at bounding box center [407, 412] width 15 height 15
click at [408, 416] on input "Send rejection message If unchecked, the applicant will not receive a rejection…" at bounding box center [575, 422] width 350 height 34
checkbox input "true"
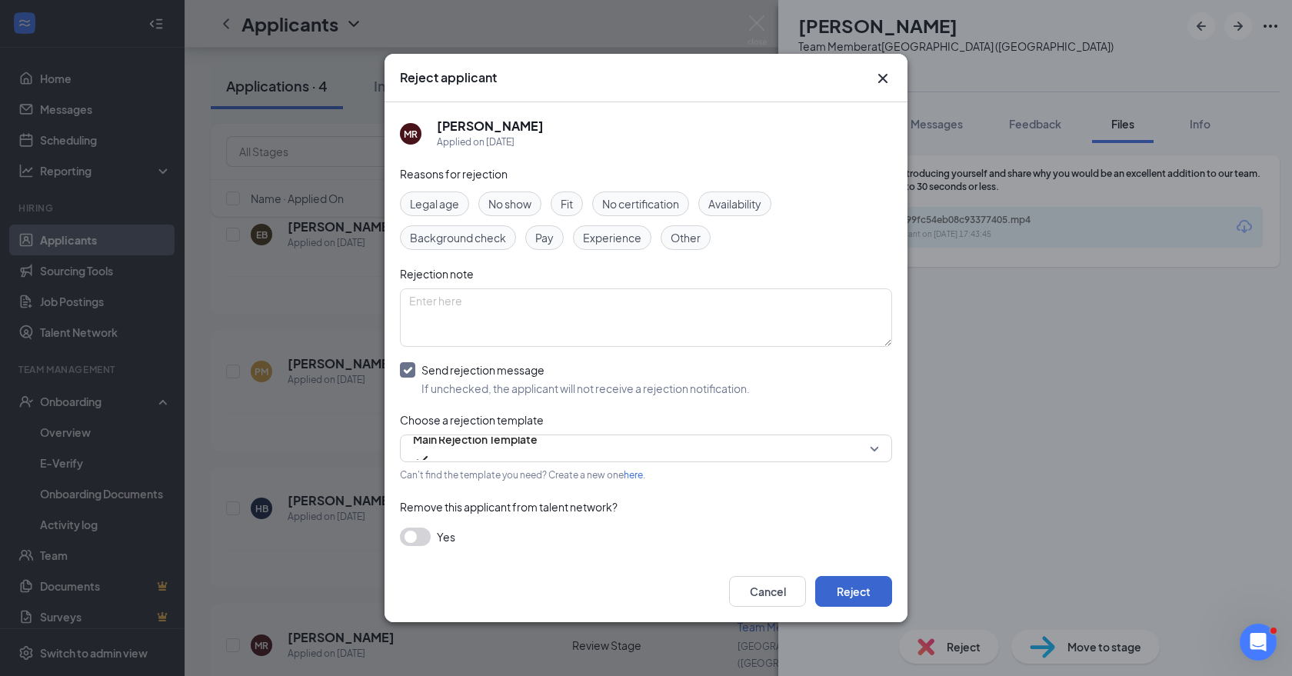
click at [844, 589] on button "Reject" at bounding box center [853, 591] width 77 height 31
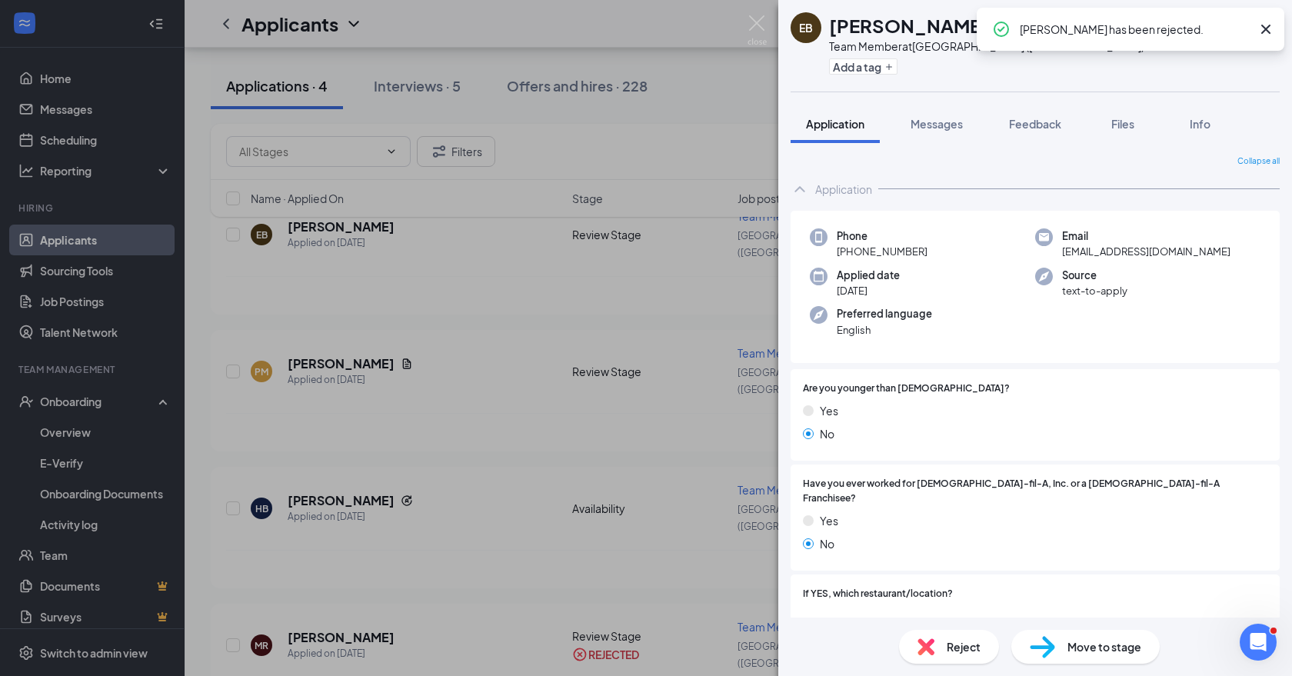
click at [1264, 28] on icon "Cross" at bounding box center [1265, 29] width 9 height 9
click at [749, 25] on img at bounding box center [757, 30] width 19 height 30
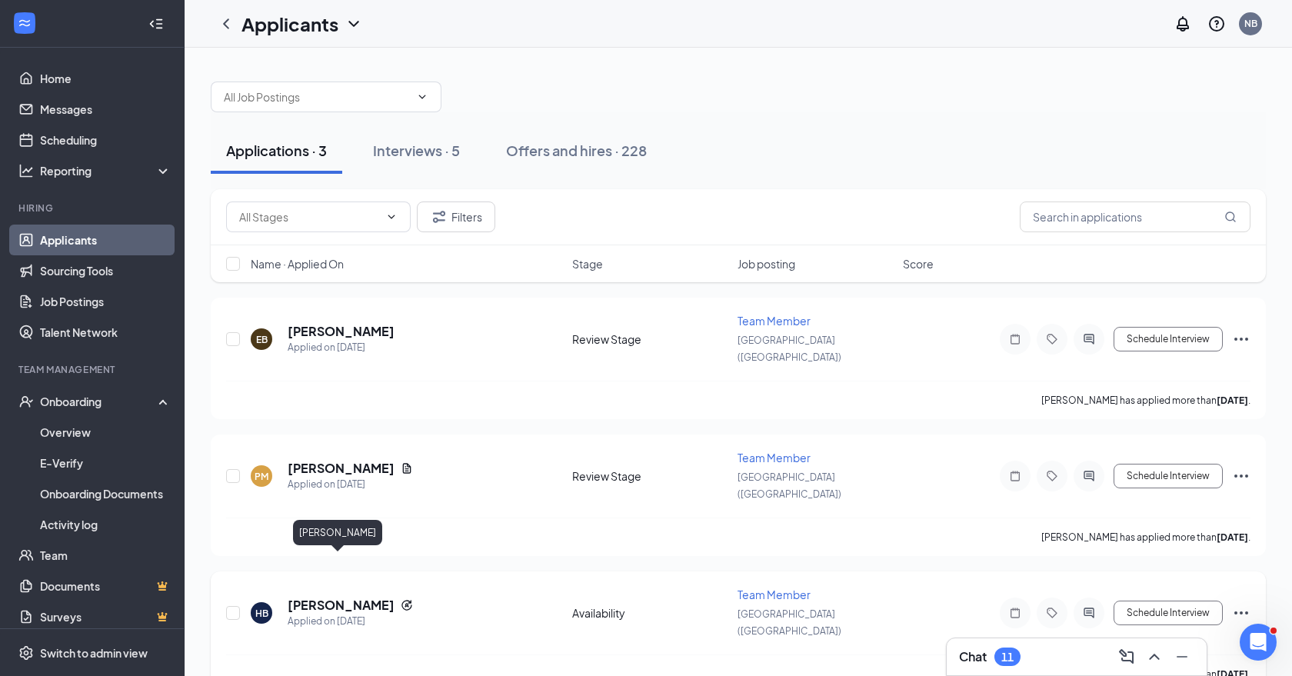
click at [332, 597] on h5 "[PERSON_NAME]" at bounding box center [341, 605] width 107 height 17
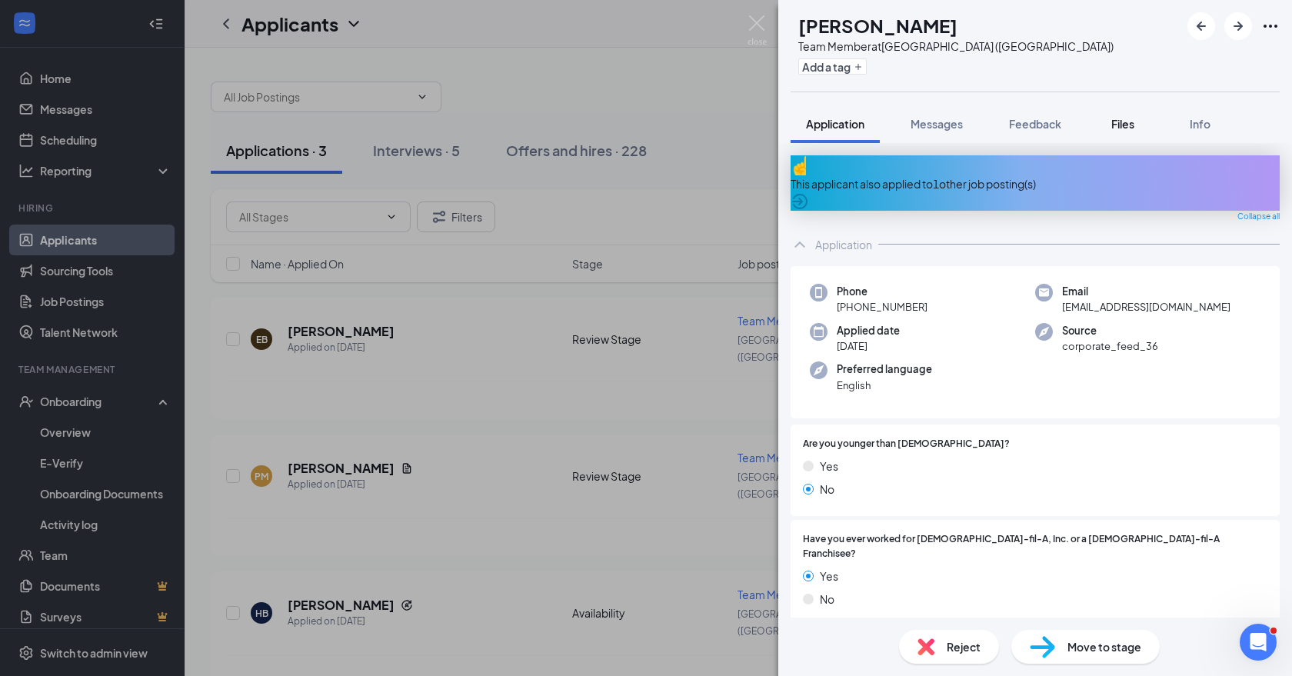
click at [1115, 128] on span "Files" at bounding box center [1122, 124] width 23 height 14
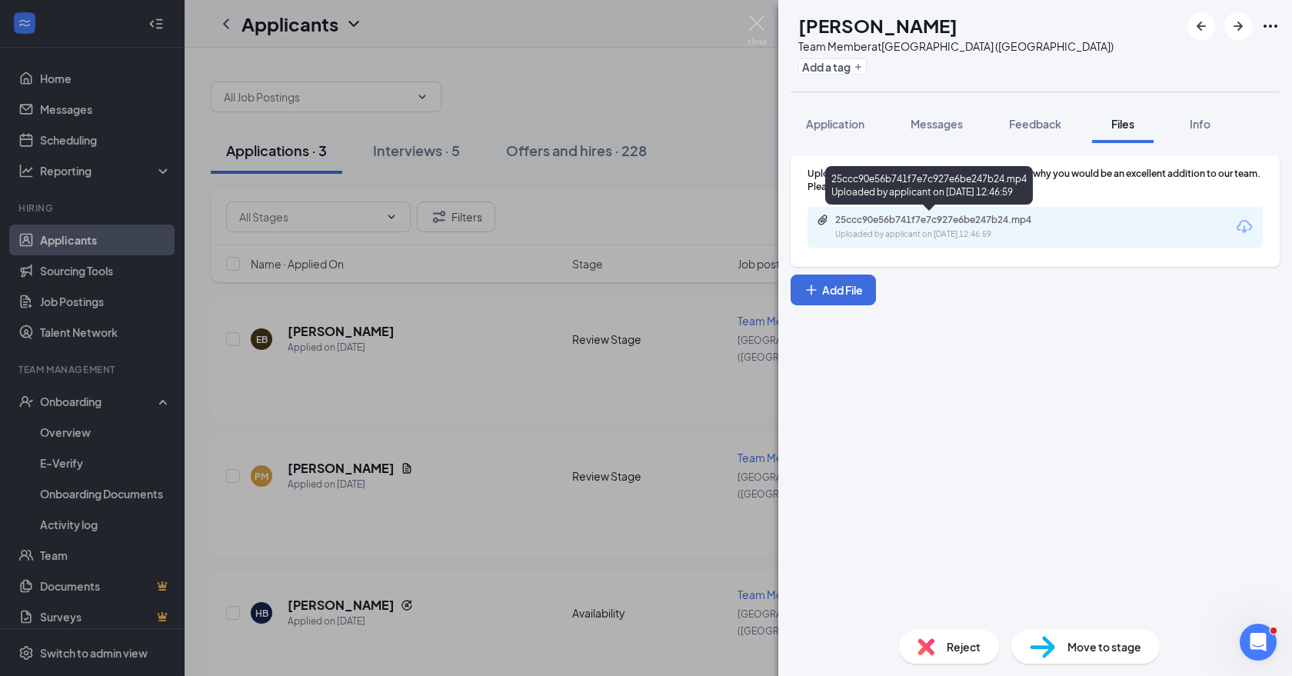
click at [973, 228] on div "Uploaded by applicant on [DATE] 12:46:59" at bounding box center [950, 234] width 231 height 12
click at [931, 643] on img at bounding box center [926, 646] width 17 height 17
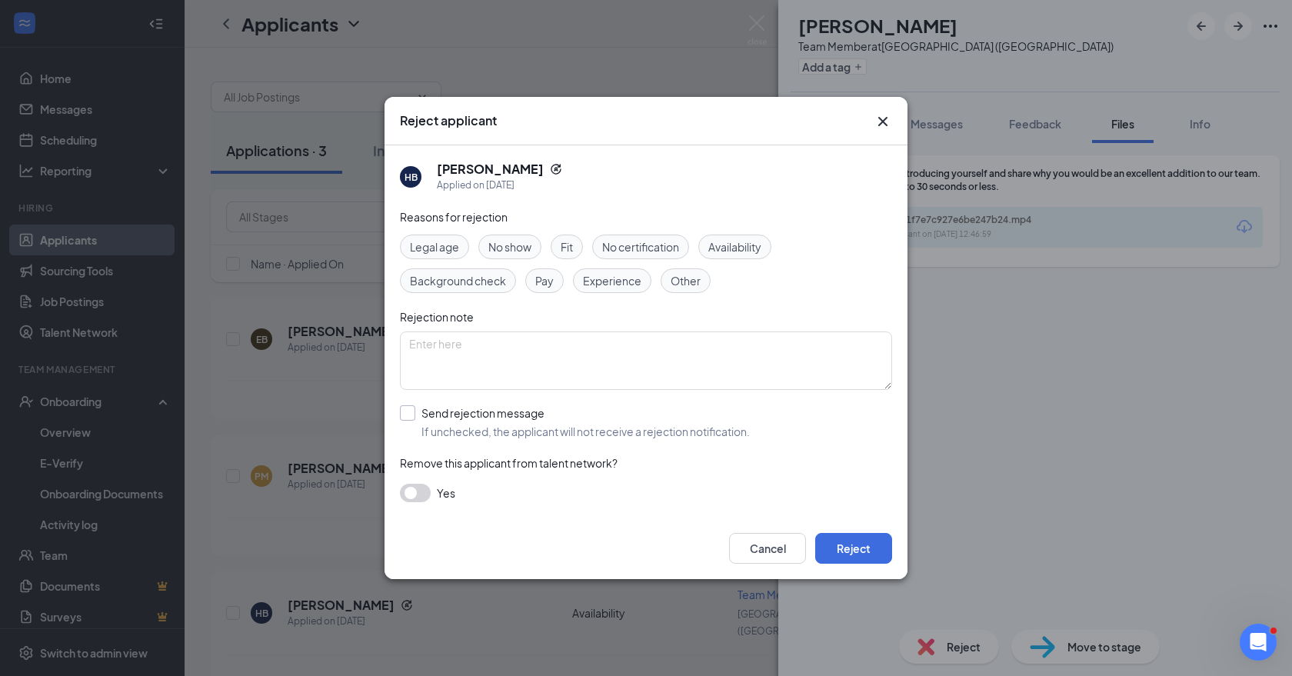
click at [411, 420] on div at bounding box center [407, 412] width 15 height 15
click at [411, 420] on input "Send rejection message If unchecked, the applicant will not receive a rejection…" at bounding box center [575, 422] width 350 height 34
checkbox input "true"
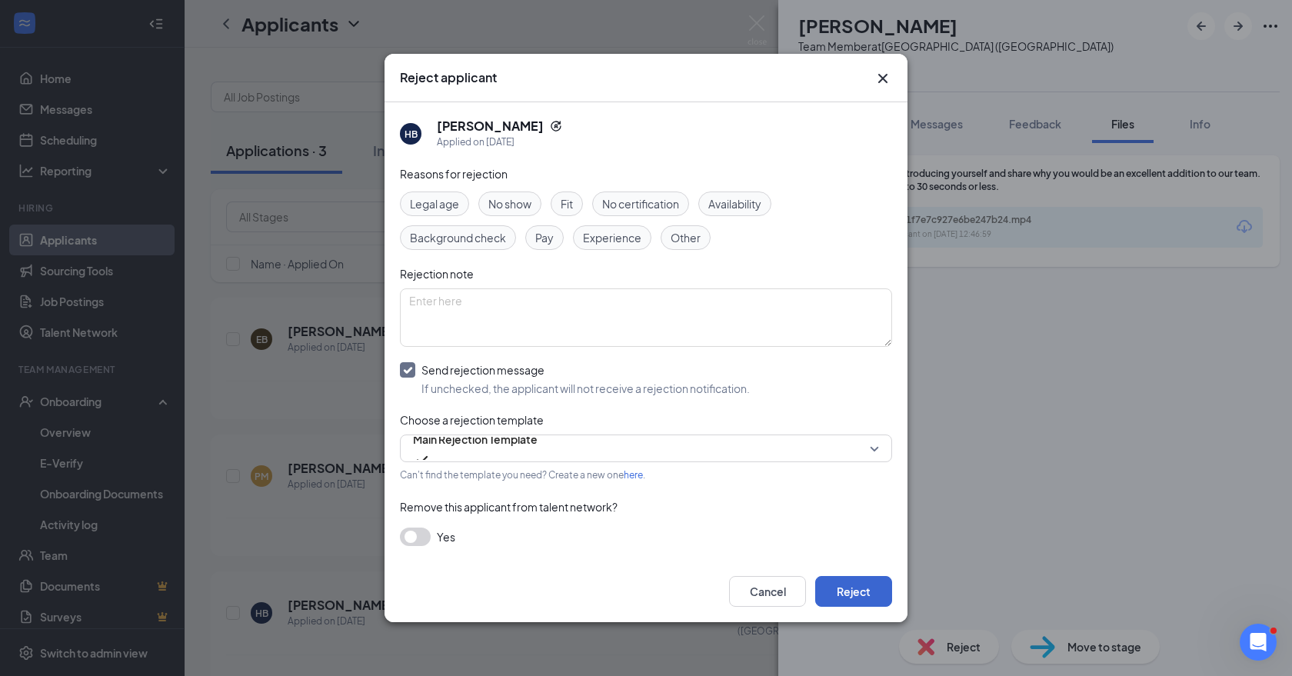
click at [857, 591] on button "Reject" at bounding box center [853, 591] width 77 height 31
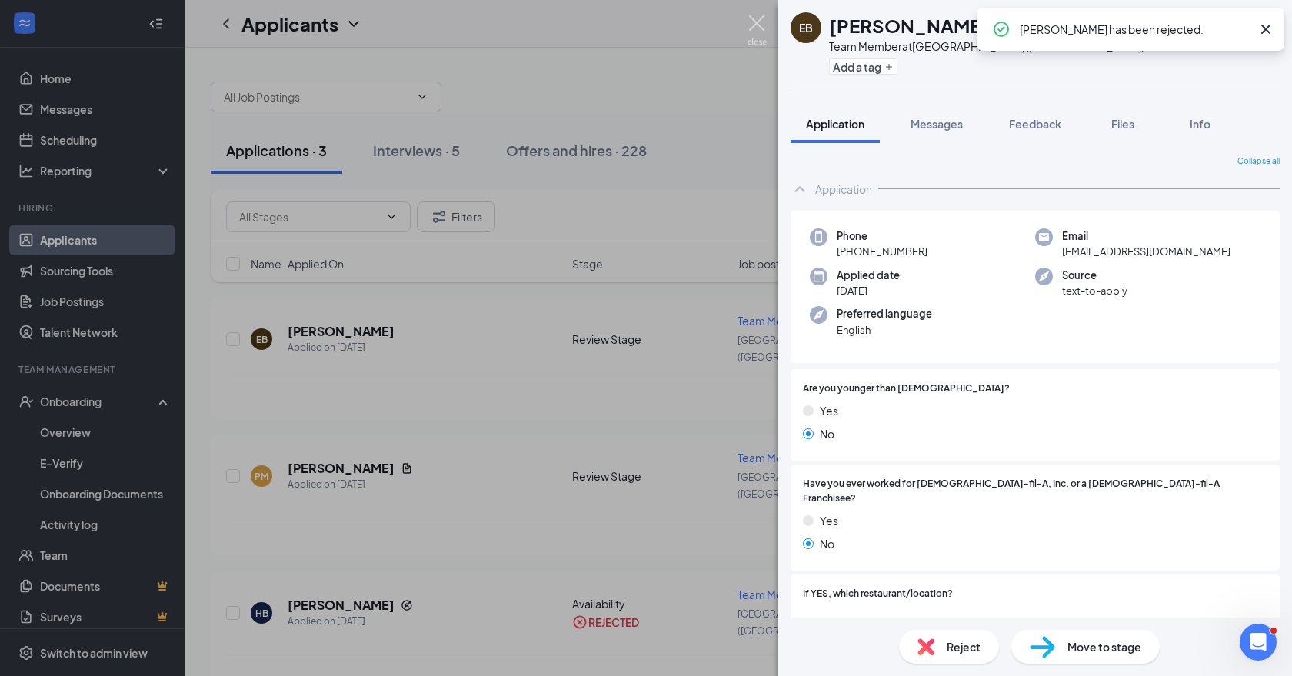
click at [758, 24] on img at bounding box center [757, 30] width 19 height 30
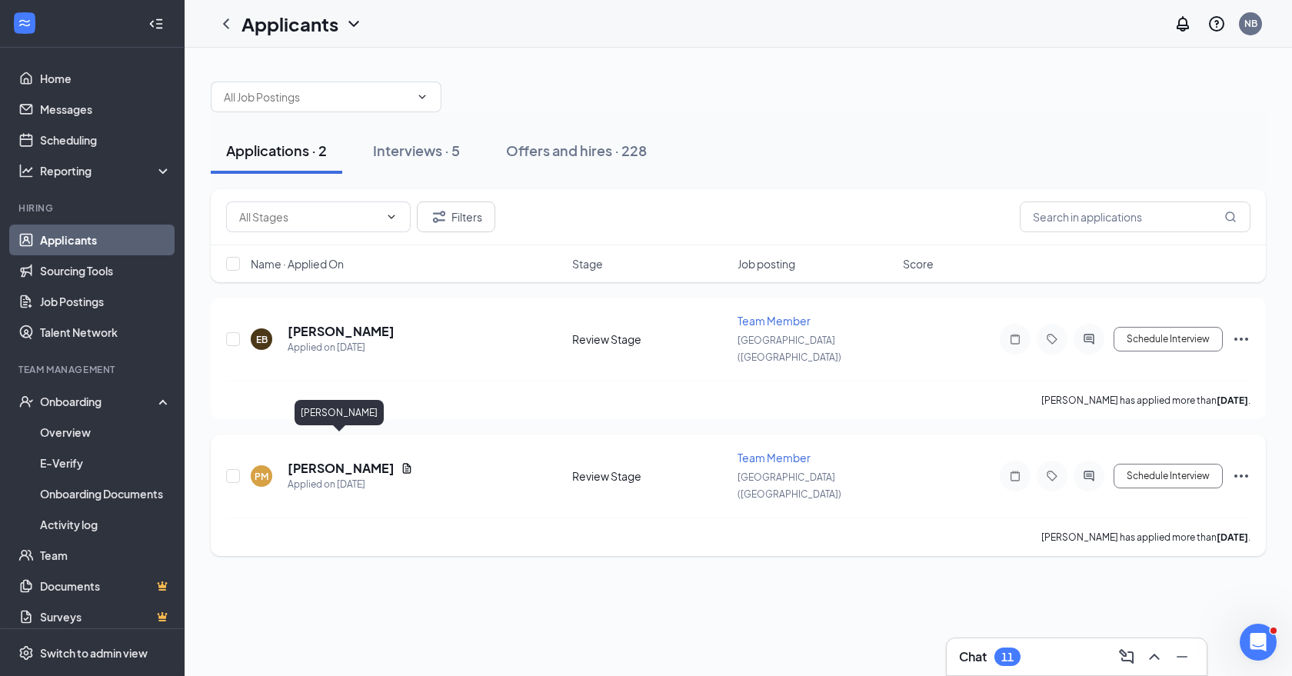
click at [334, 460] on h5 "[PERSON_NAME]" at bounding box center [341, 468] width 107 height 17
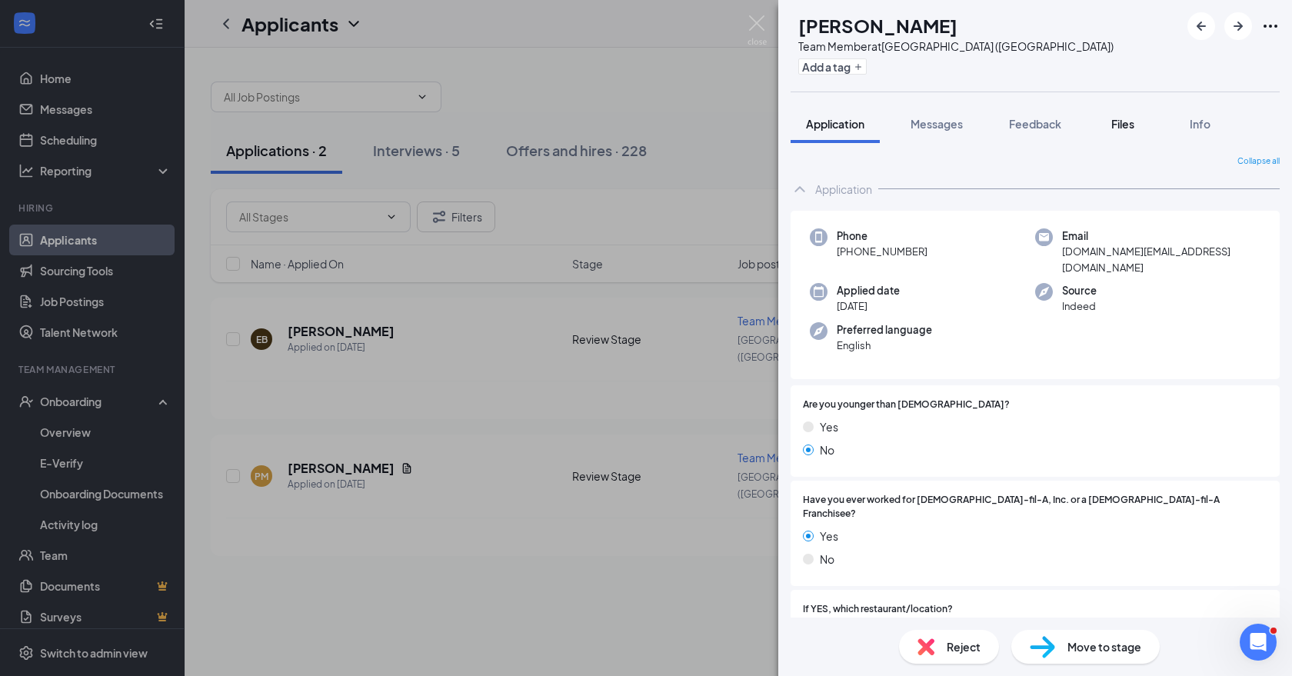
click at [1117, 123] on span "Files" at bounding box center [1122, 124] width 23 height 14
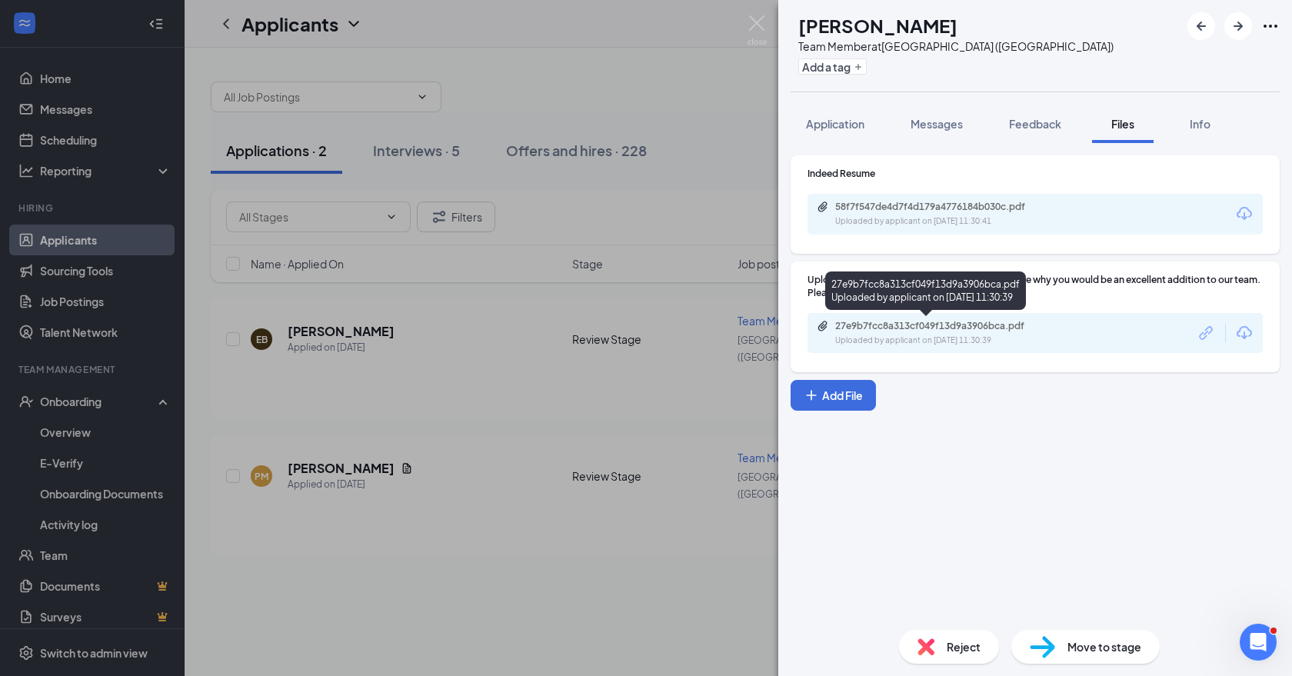
click at [934, 337] on div "Uploaded by applicant on [DATE] 11:30:39" at bounding box center [950, 341] width 231 height 12
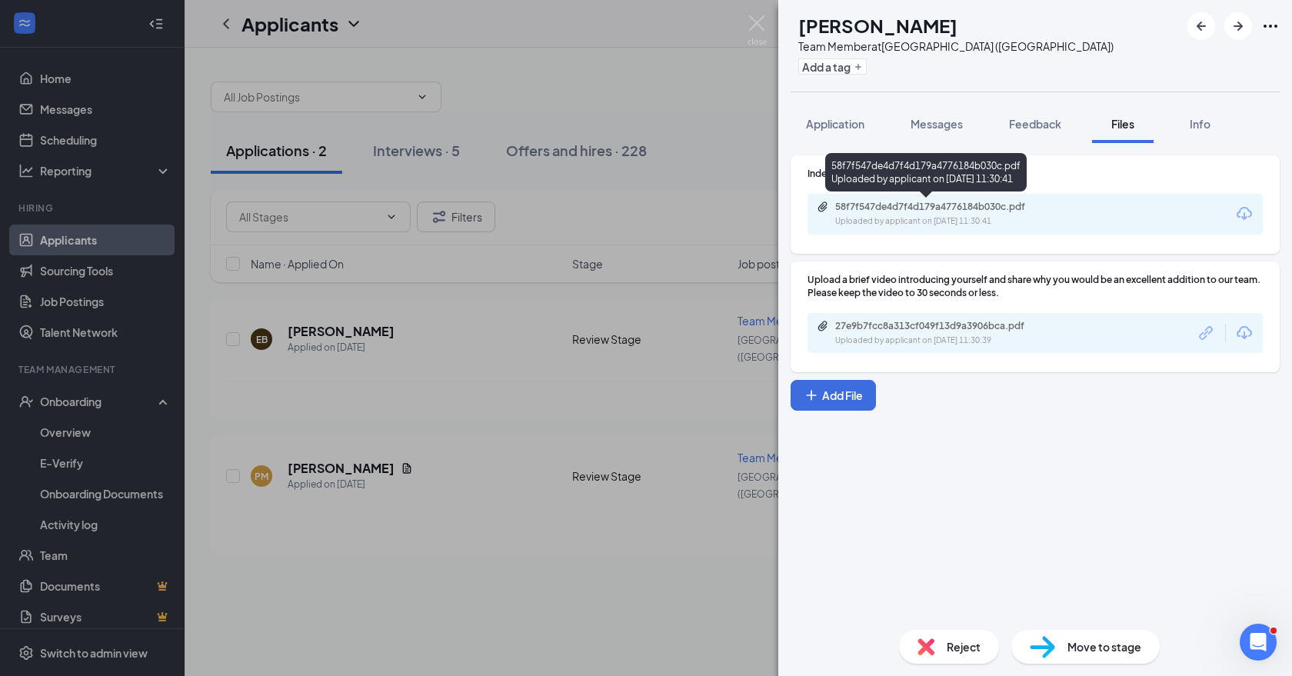
click at [923, 213] on div "58f7f547de4d7f4d179a4776184b030c.pdf Uploaded by applicant on [DATE] 11:30:41" at bounding box center [941, 214] width 249 height 27
click at [570, 529] on div "PM [PERSON_NAME] Team Member at [GEOGRAPHIC_DATA] ([GEOGRAPHIC_DATA]) Add a tag…" at bounding box center [646, 338] width 1292 height 676
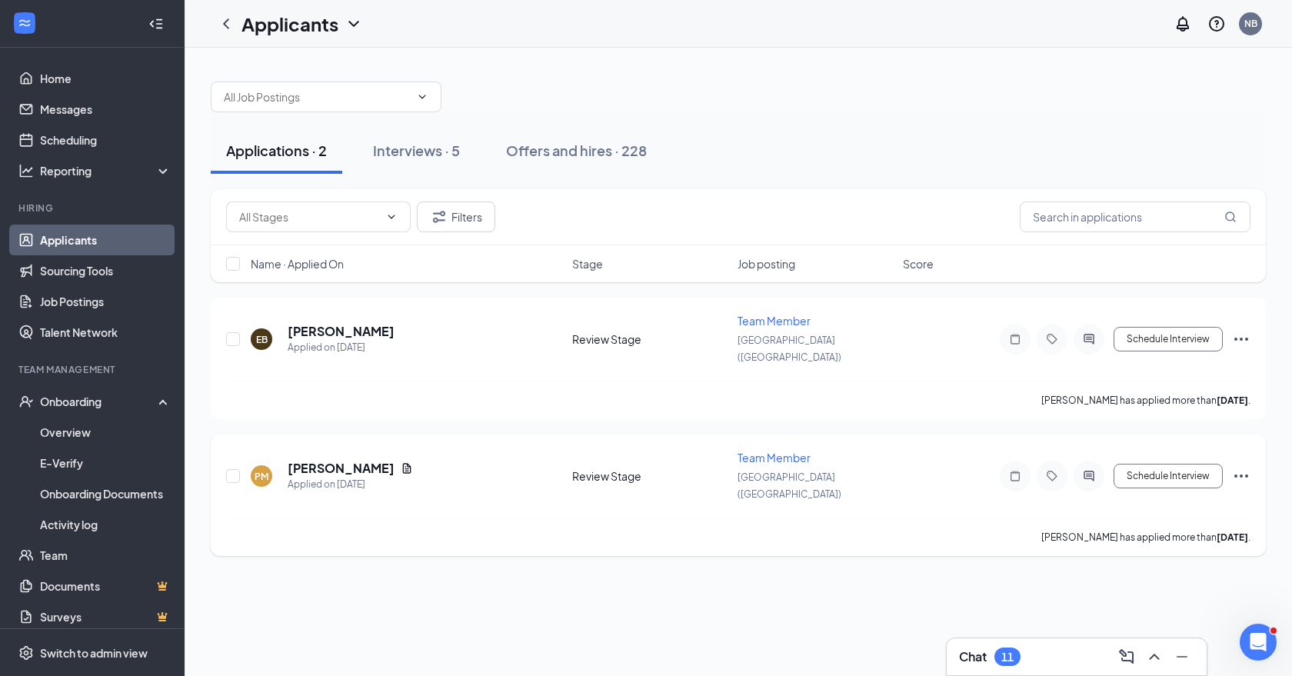
click at [1236, 467] on icon "Ellipses" at bounding box center [1241, 476] width 18 height 18
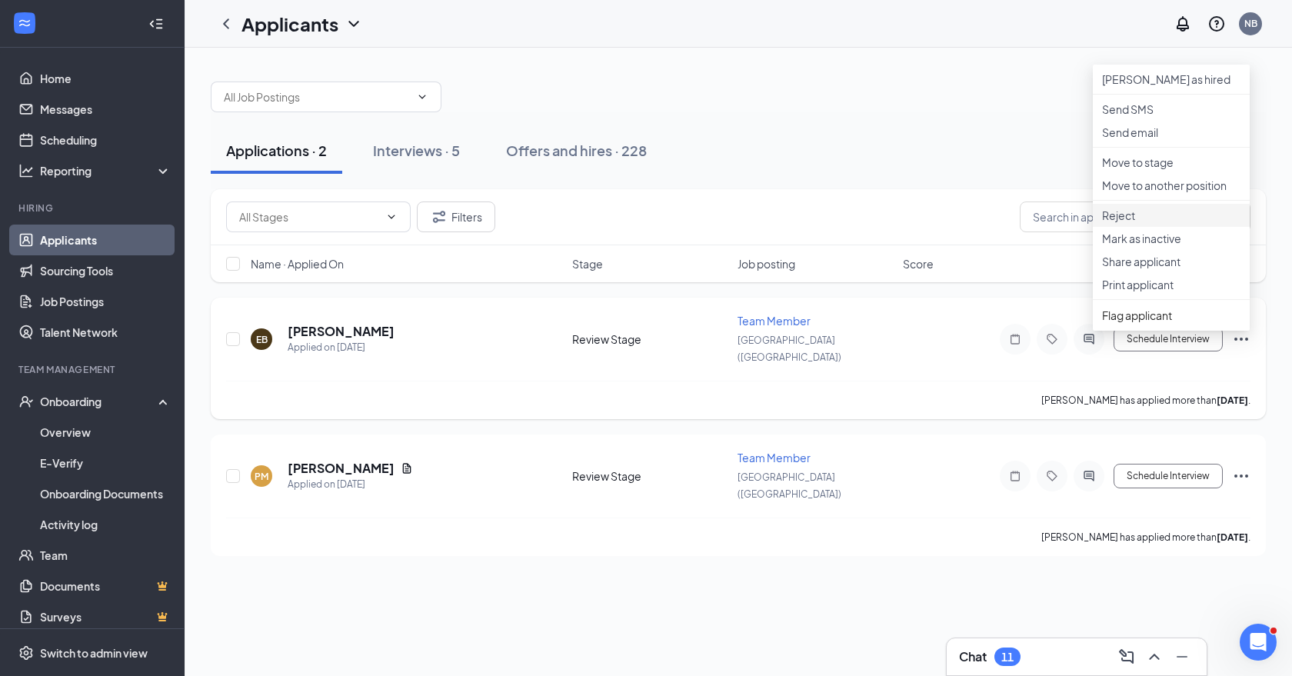
click at [1162, 223] on p "Reject" at bounding box center [1171, 215] width 138 height 15
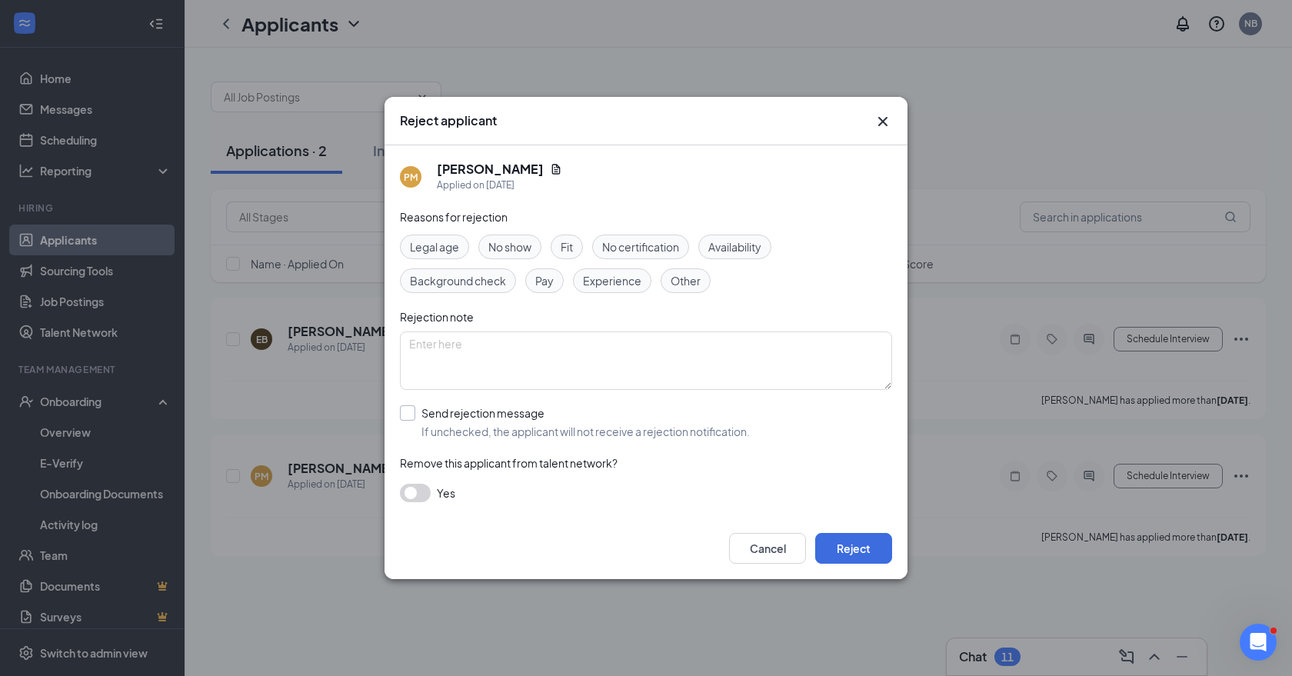
click at [414, 416] on div at bounding box center [407, 412] width 15 height 15
click at [414, 416] on input "Send rejection message If unchecked, the applicant will not receive a rejection…" at bounding box center [575, 422] width 350 height 34
checkbox input "true"
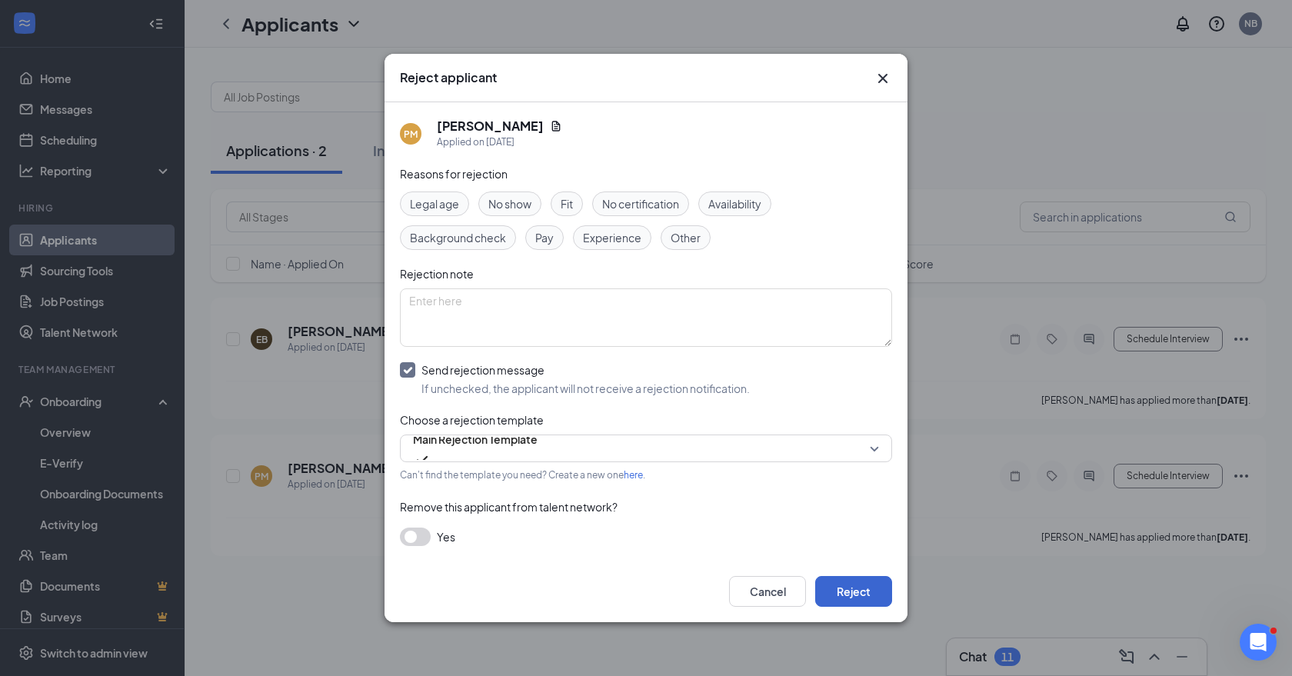
click at [849, 598] on button "Reject" at bounding box center [853, 591] width 77 height 31
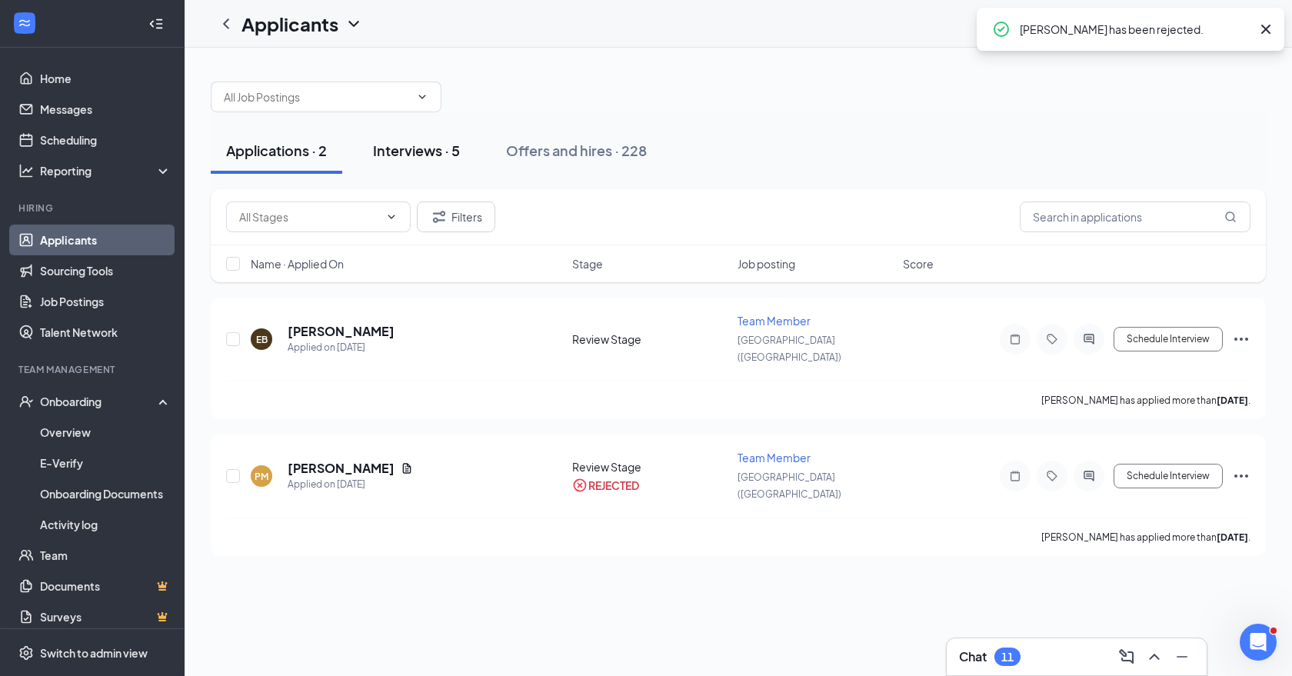
click at [367, 152] on button "Interviews · 5" at bounding box center [417, 151] width 118 height 46
